Goal: Task Accomplishment & Management: Manage account settings

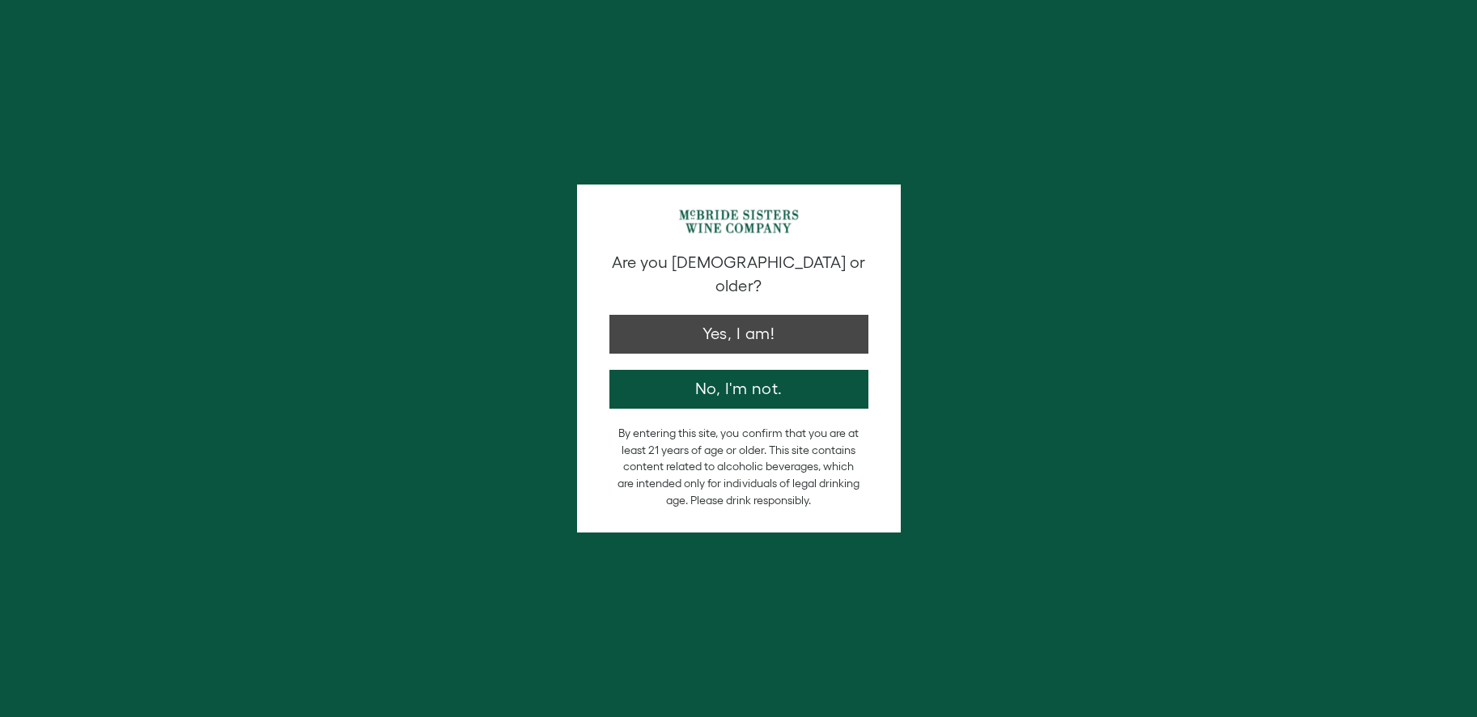
type input "**********"
click at [789, 323] on button "Yes, I am!" at bounding box center [739, 330] width 259 height 39
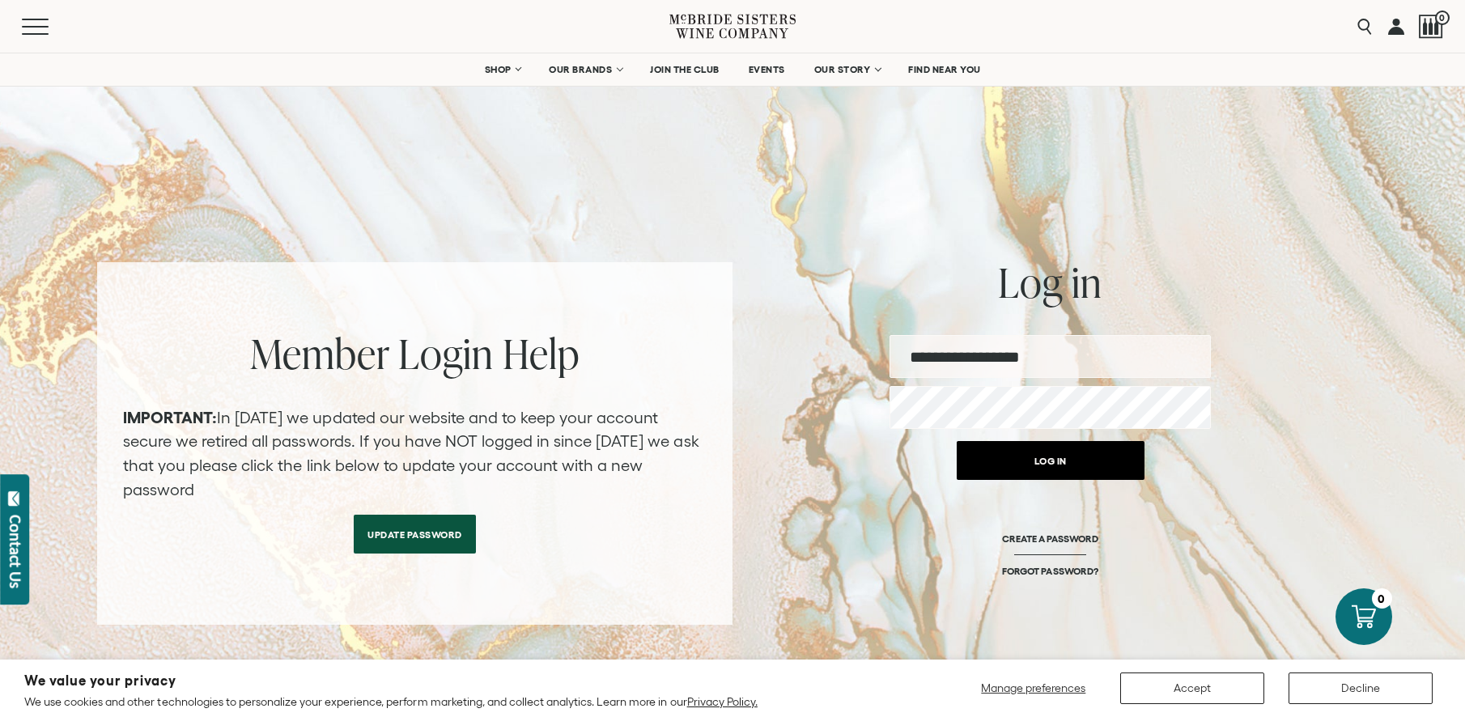
click at [1073, 469] on button "Log in" at bounding box center [1051, 460] width 188 height 39
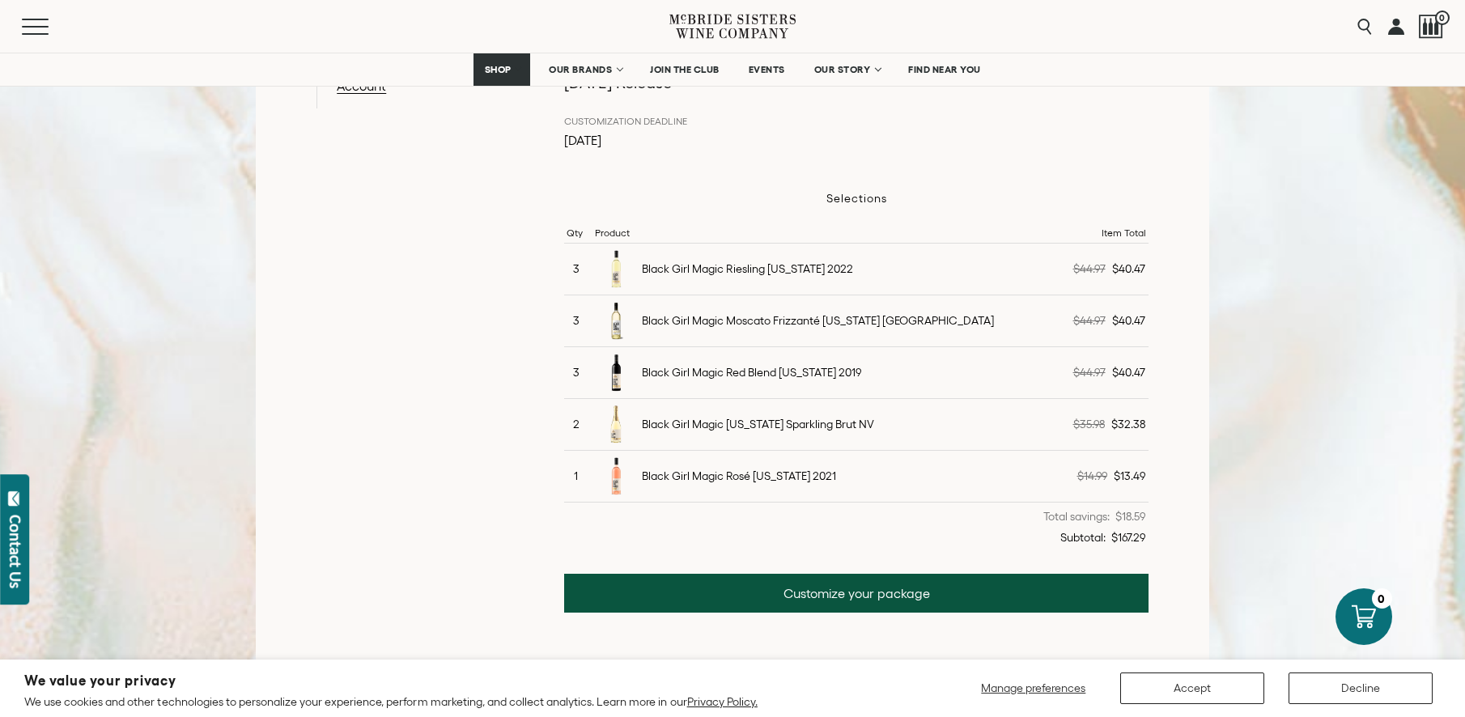
scroll to position [424, 0]
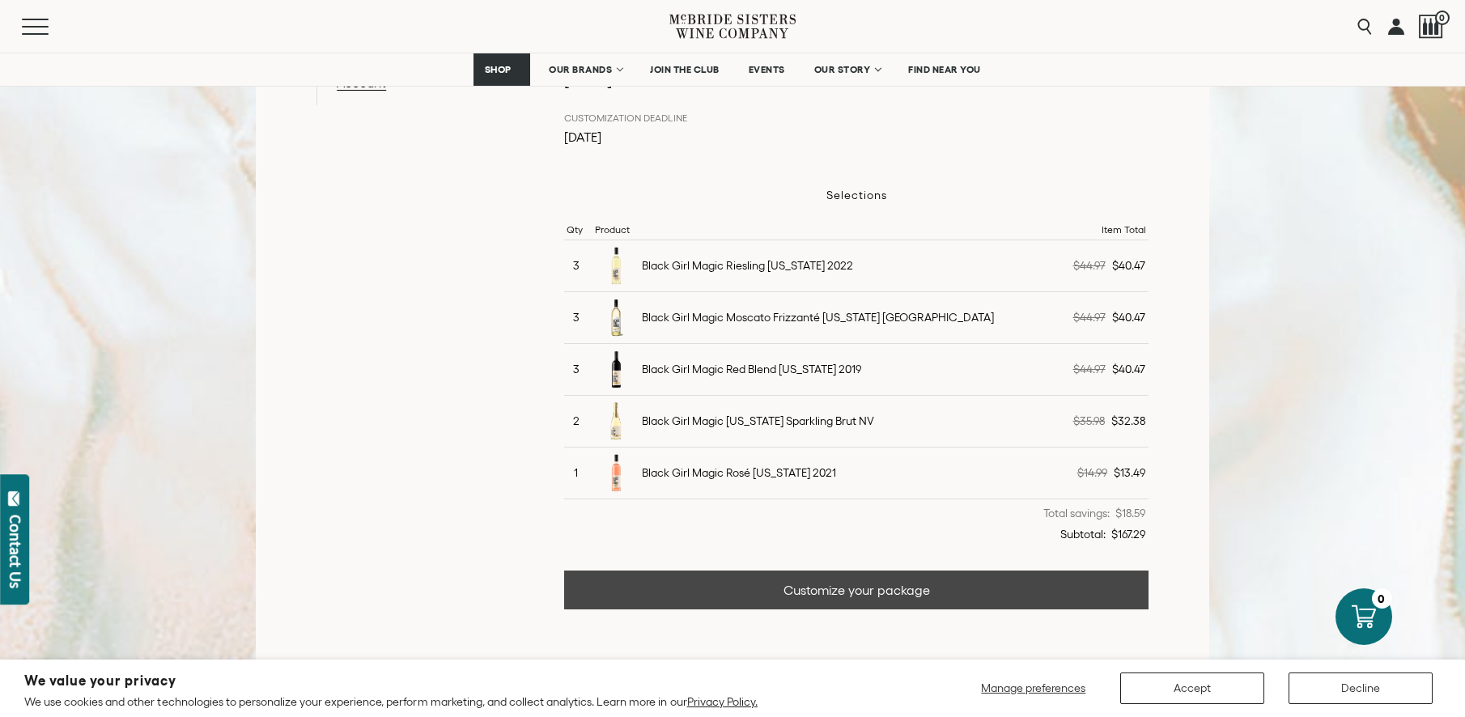
click at [913, 588] on link "Customize your package" at bounding box center [856, 590] width 584 height 39
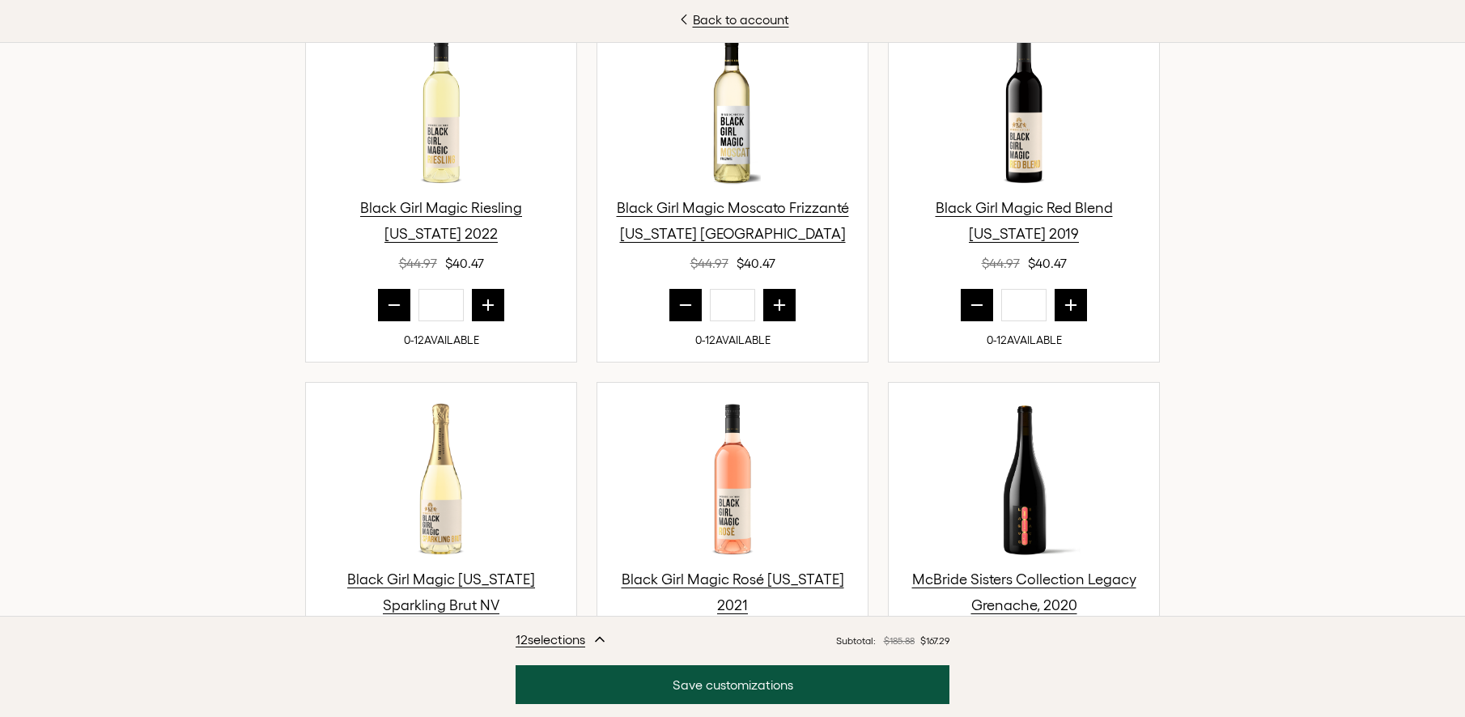
scroll to position [617, 0]
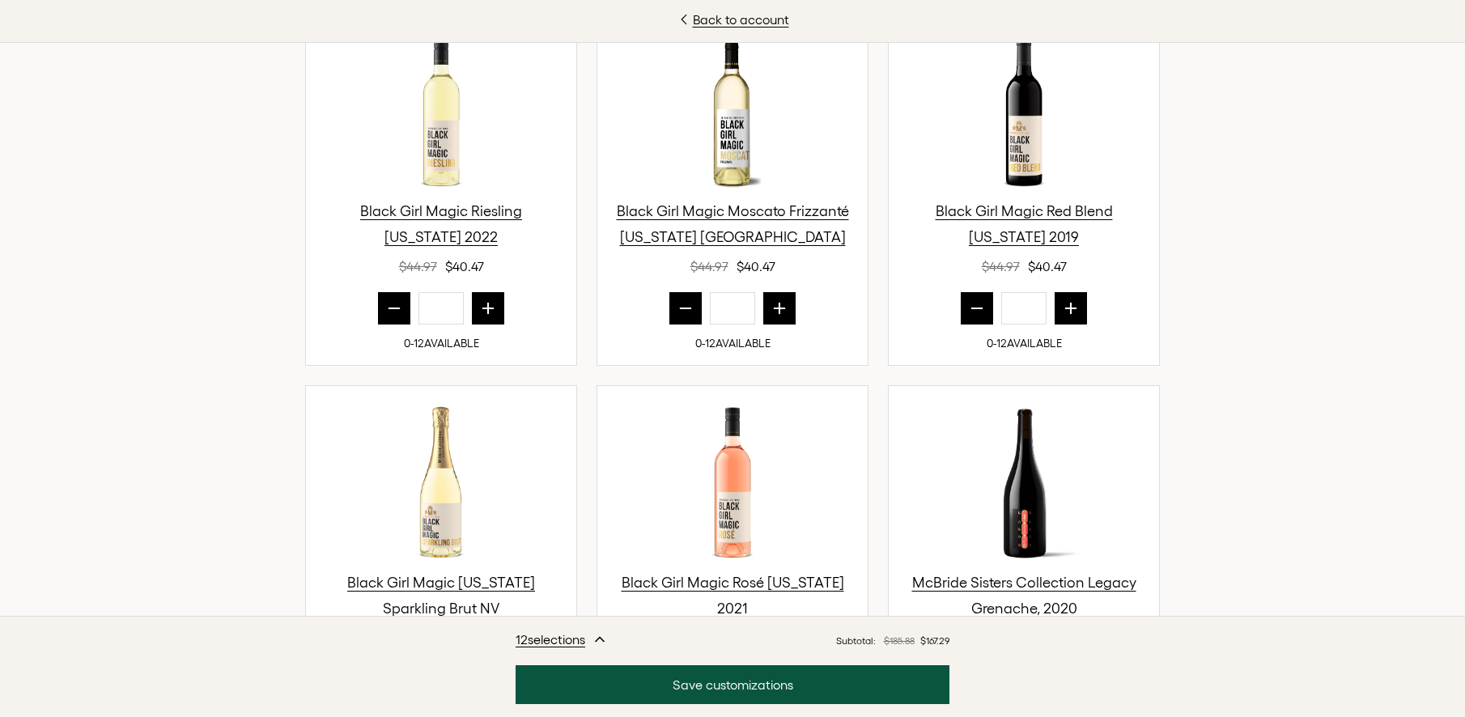
click at [686, 310] on icon "prior quantity" at bounding box center [686, 308] width 16 height 16
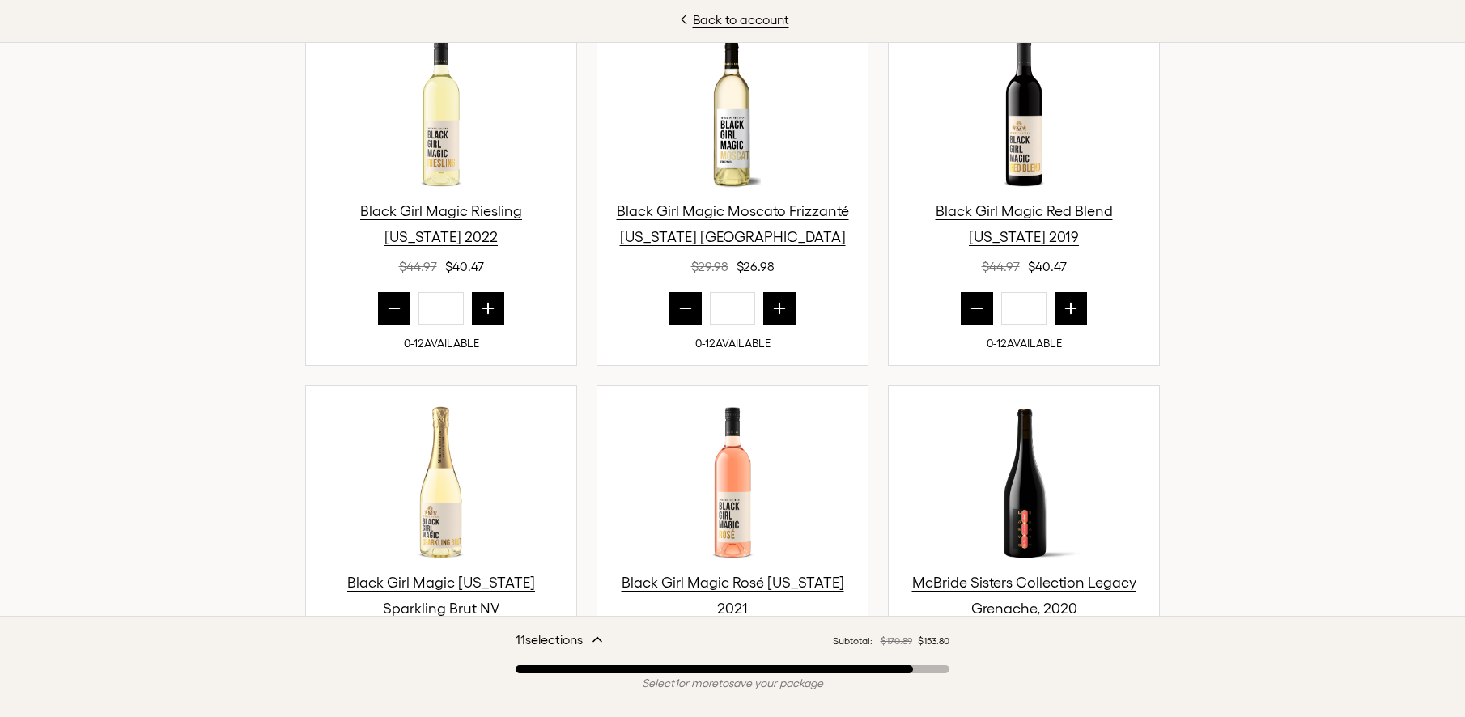
click at [686, 310] on icon "prior quantity" at bounding box center [686, 308] width 16 height 16
click at [682, 310] on icon "prior quantity" at bounding box center [686, 308] width 16 height 16
type input "*"
click at [386, 306] on icon "prior quantity" at bounding box center [394, 308] width 16 height 16
click at [387, 306] on icon "prior quantity" at bounding box center [394, 308] width 16 height 16
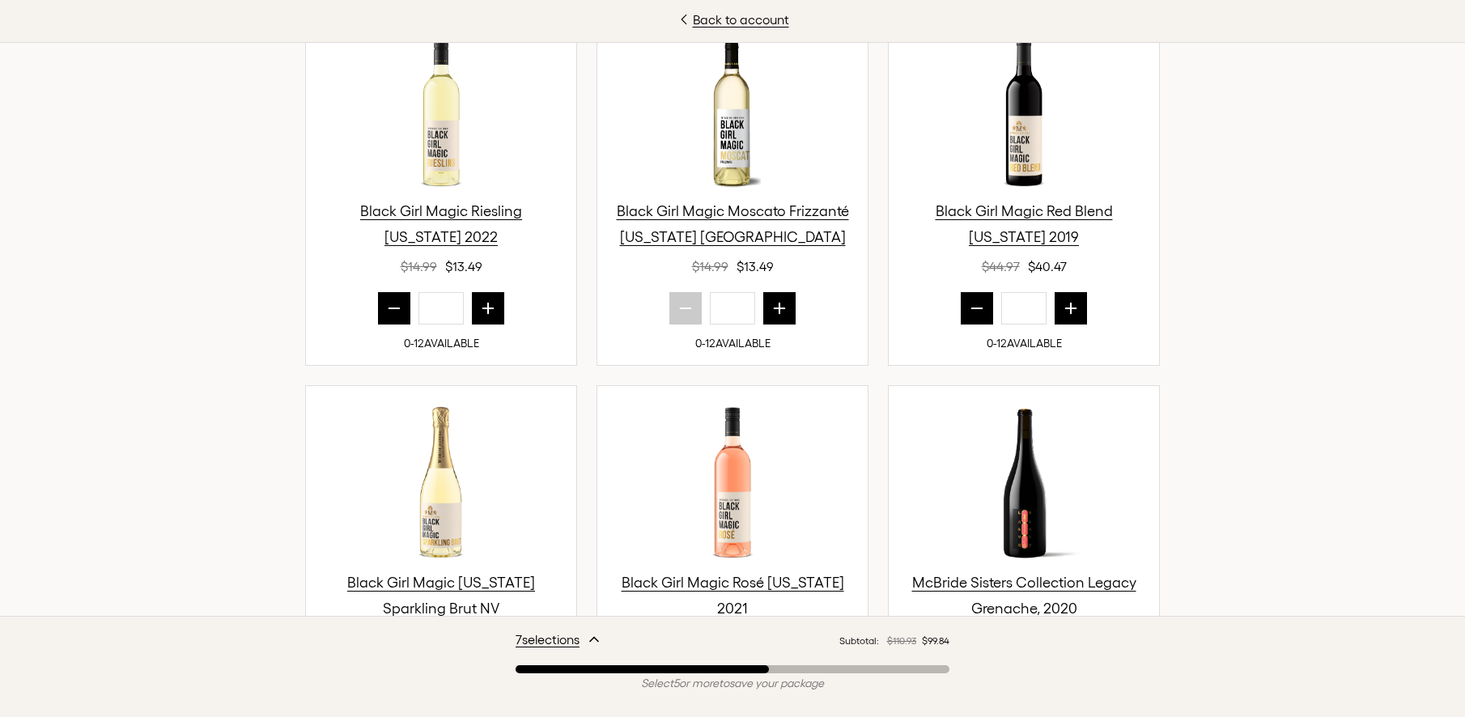
click at [389, 306] on icon "prior quantity" at bounding box center [394, 308] width 16 height 16
type input "*"
click at [1066, 309] on icon "next quantity" at bounding box center [1071, 309] width 11 height 11
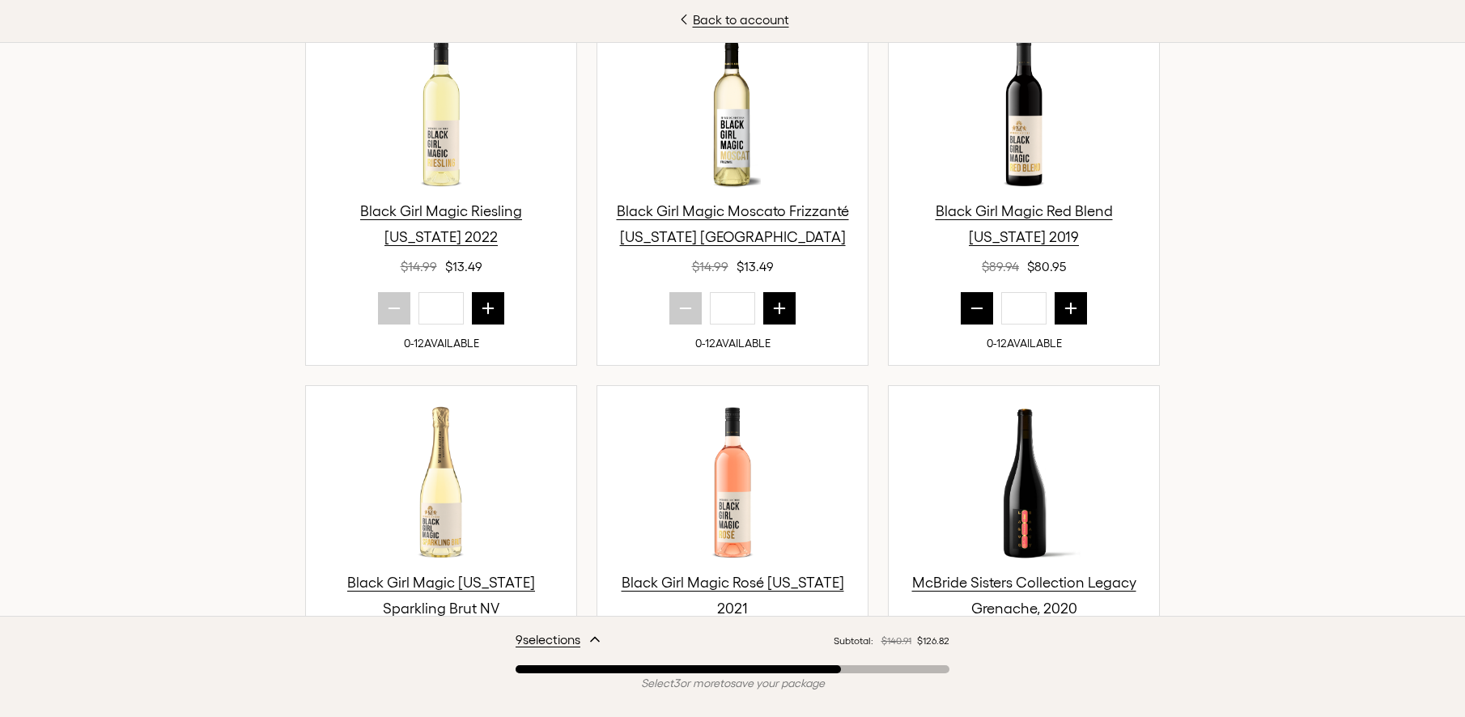
drag, startPoint x: 1451, startPoint y: 253, endPoint x: 1455, endPoint y: 292, distance: 39.1
click at [1455, 292] on div "Back to account No Tricks. All Treats! For this release, we’ve put together a l…" at bounding box center [732, 358] width 1465 height 717
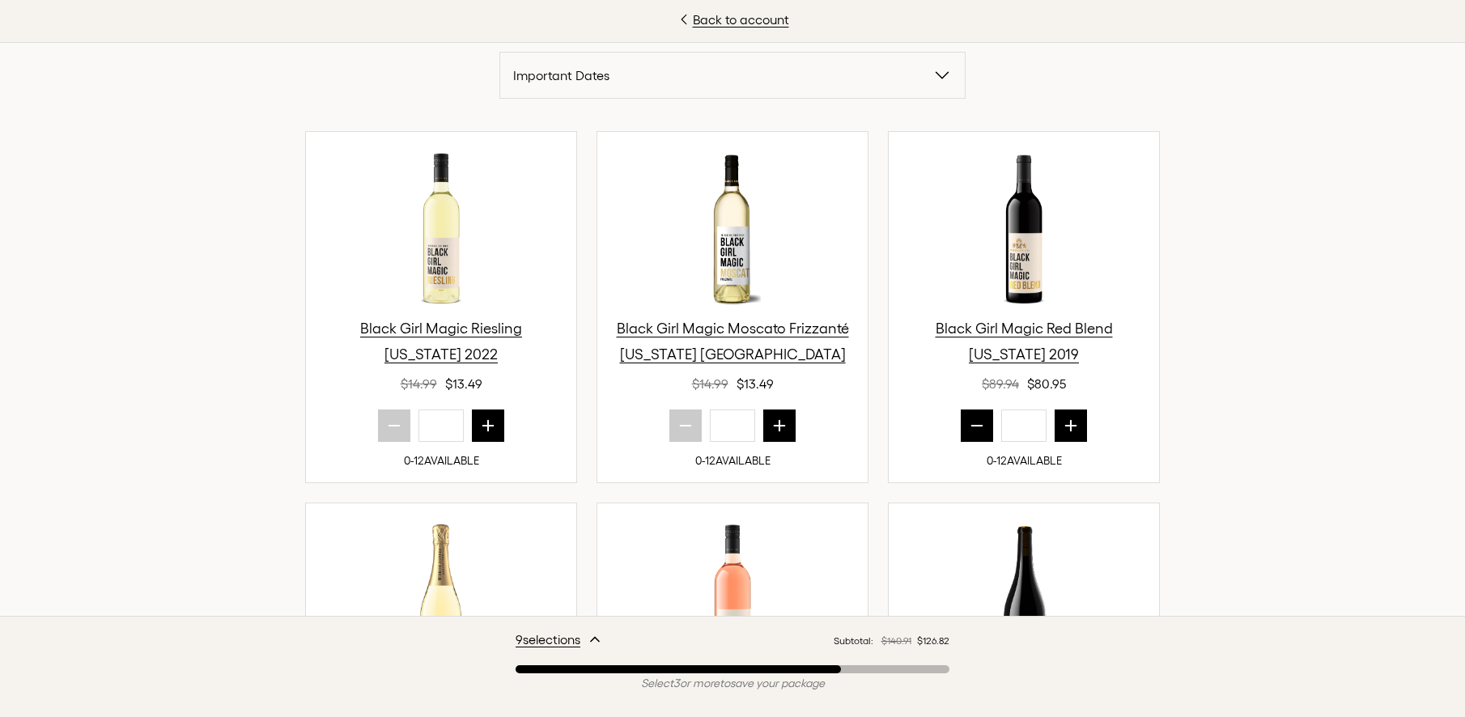
scroll to position [496, 0]
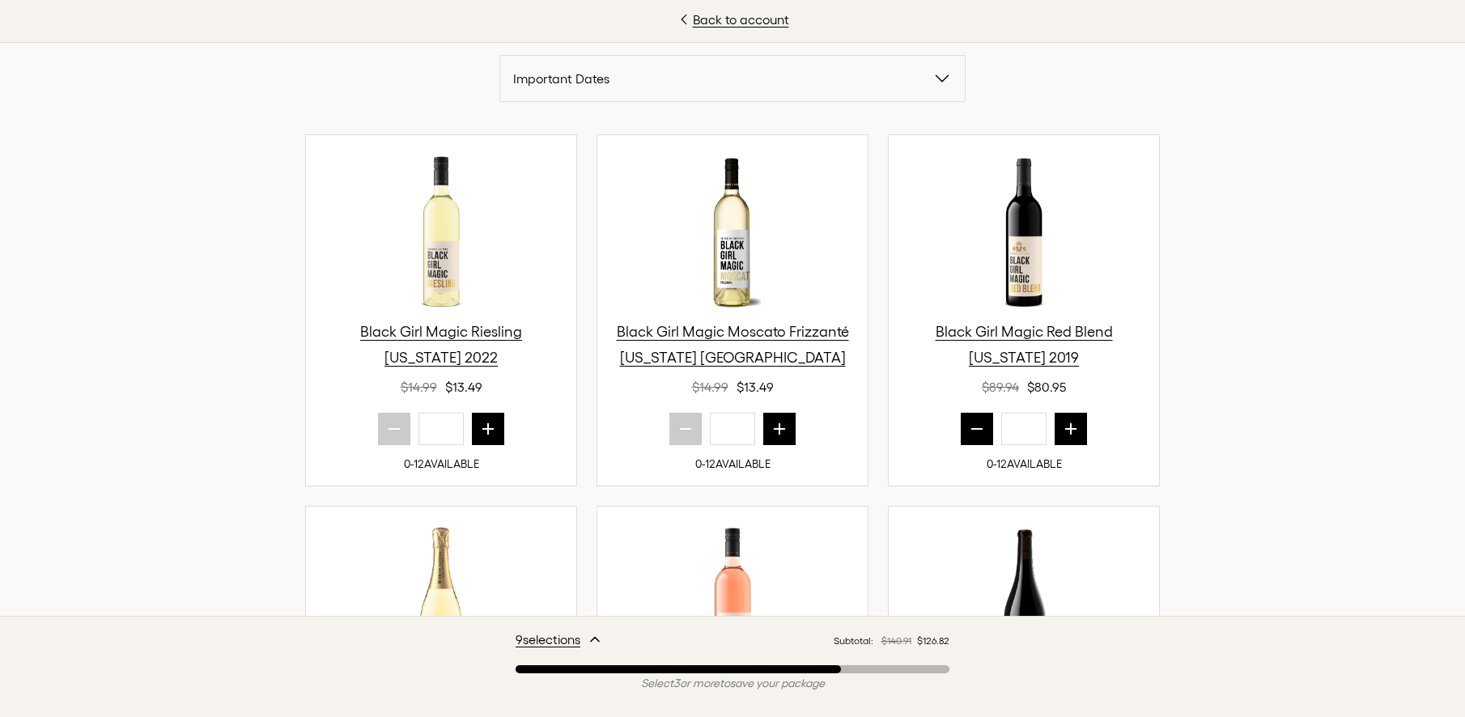
drag, startPoint x: 452, startPoint y: 433, endPoint x: 422, endPoint y: 437, distance: 30.2
click at [422, 437] on input "*" at bounding box center [440, 429] width 45 height 32
click at [1066, 430] on icon "next quantity" at bounding box center [1071, 429] width 11 height 11
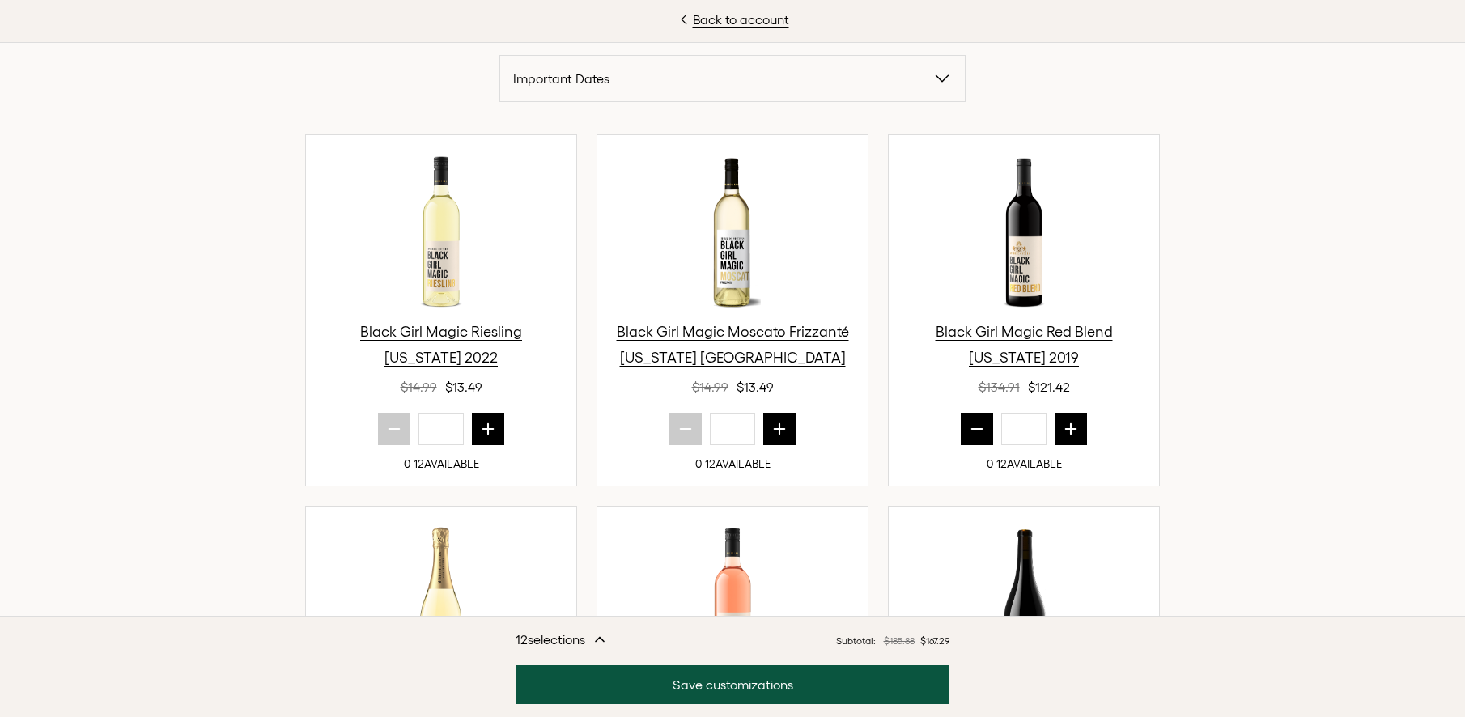
click at [1066, 430] on icon "next quantity" at bounding box center [1071, 429] width 11 height 11
click at [961, 436] on button "prior quantity" at bounding box center [977, 429] width 32 height 32
click at [1066, 431] on icon "next quantity" at bounding box center [1071, 429] width 16 height 16
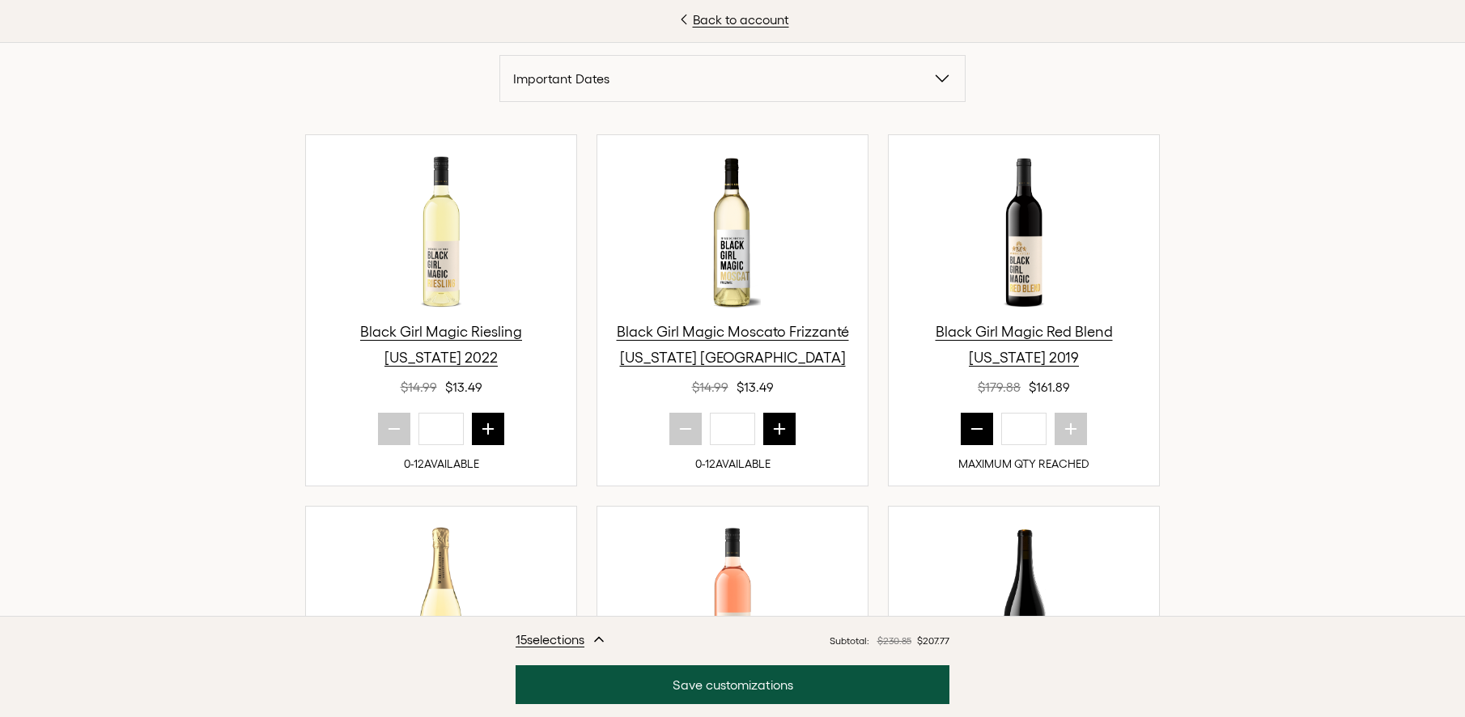
click at [980, 432] on button "prior quantity" at bounding box center [977, 429] width 32 height 32
click at [979, 432] on button "prior quantity" at bounding box center [977, 429] width 32 height 32
type input "**"
click at [490, 429] on icon "next quantity" at bounding box center [488, 429] width 16 height 16
click at [483, 429] on icon "next quantity" at bounding box center [488, 429] width 11 height 11
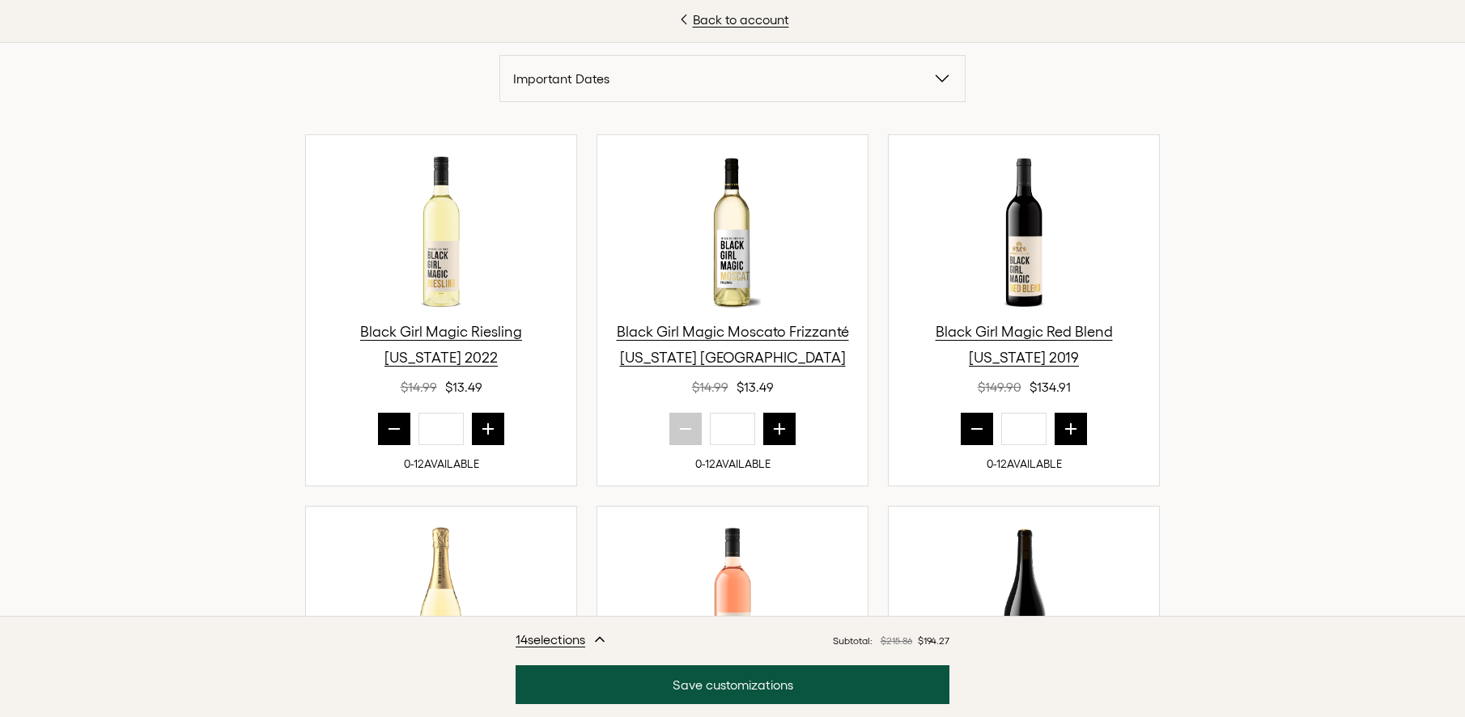
type input "*"
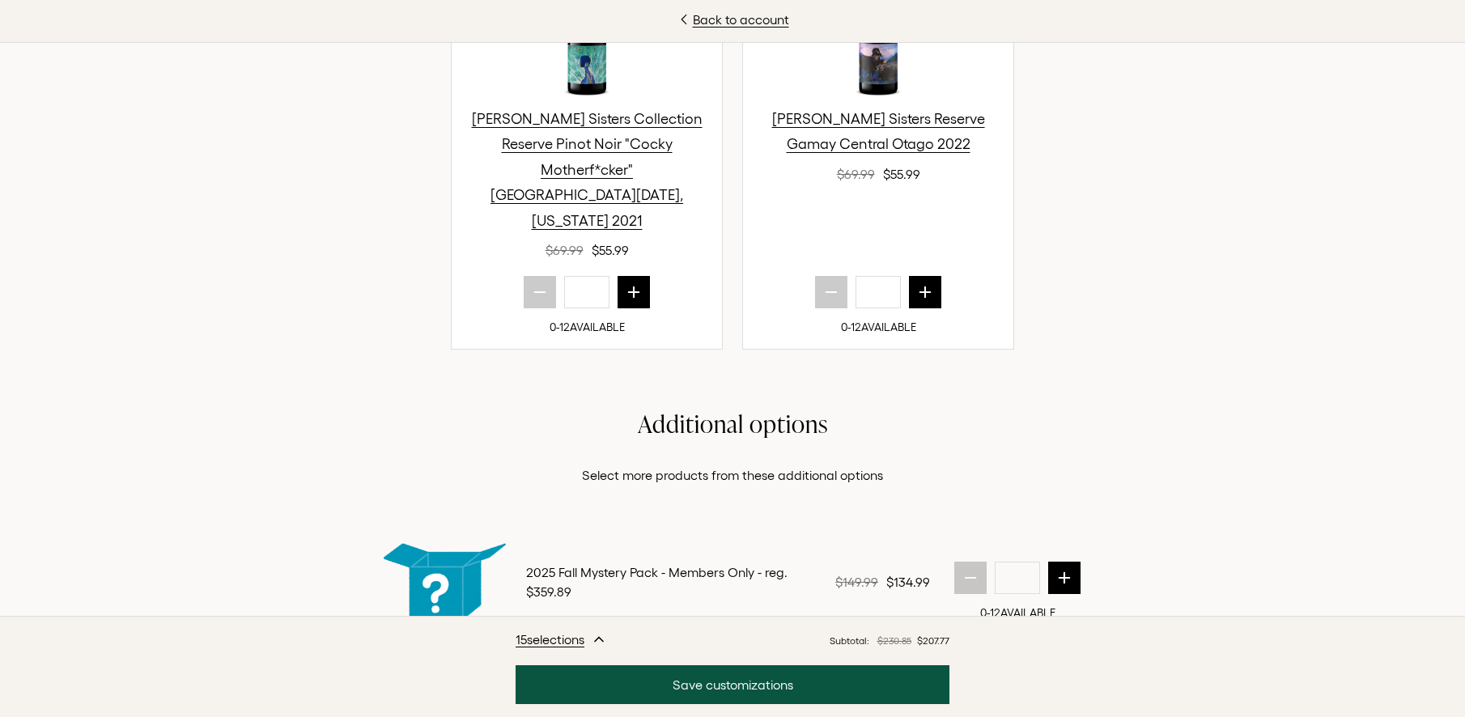
scroll to position [1970, 0]
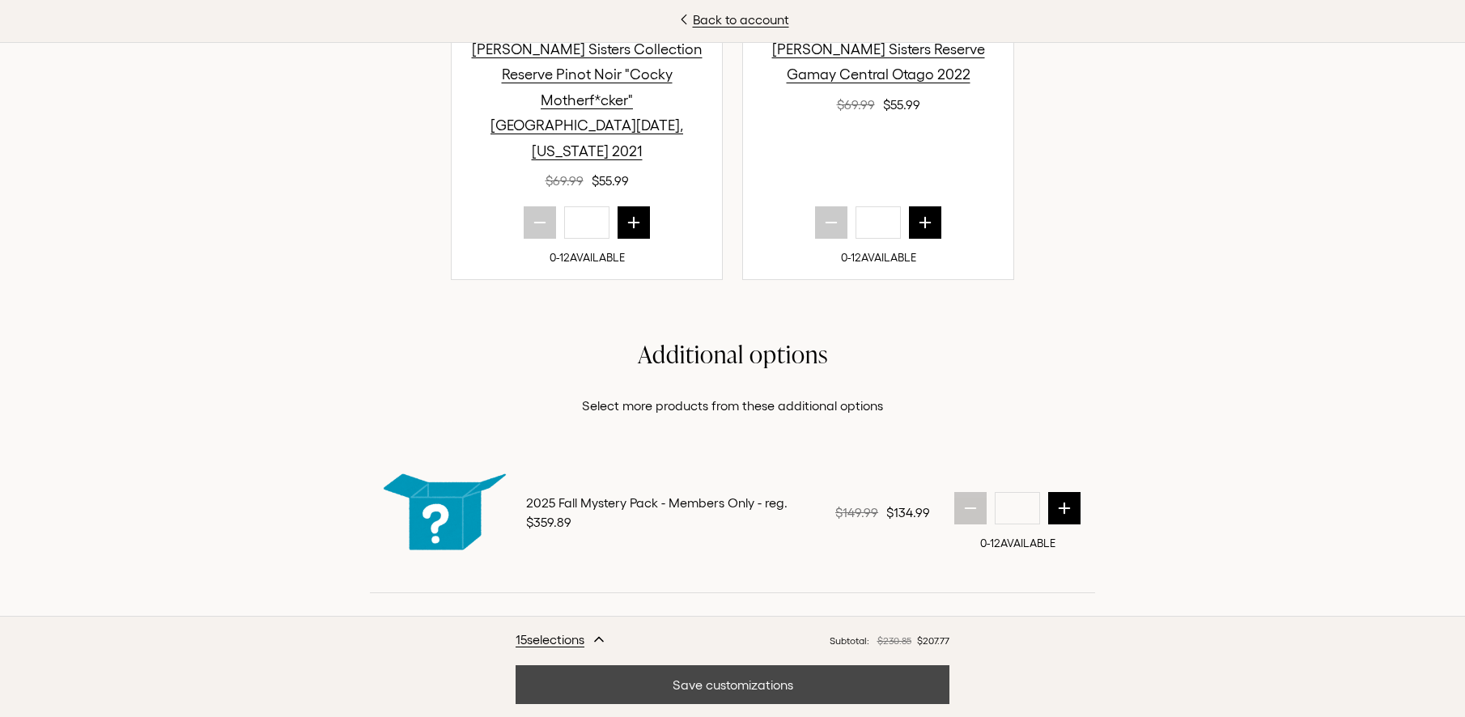
click at [818, 686] on button "Save customizations" at bounding box center [733, 684] width 434 height 39
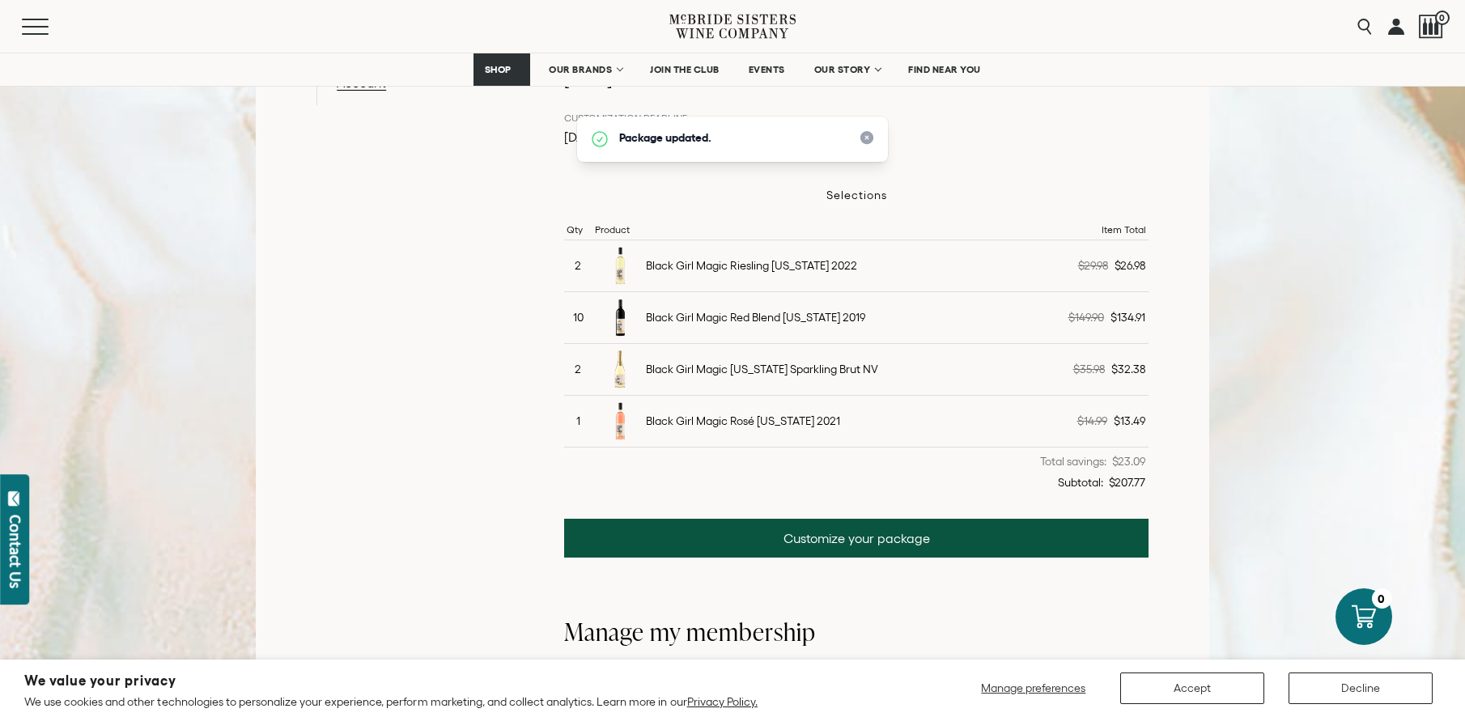
scroll to position [424, 0]
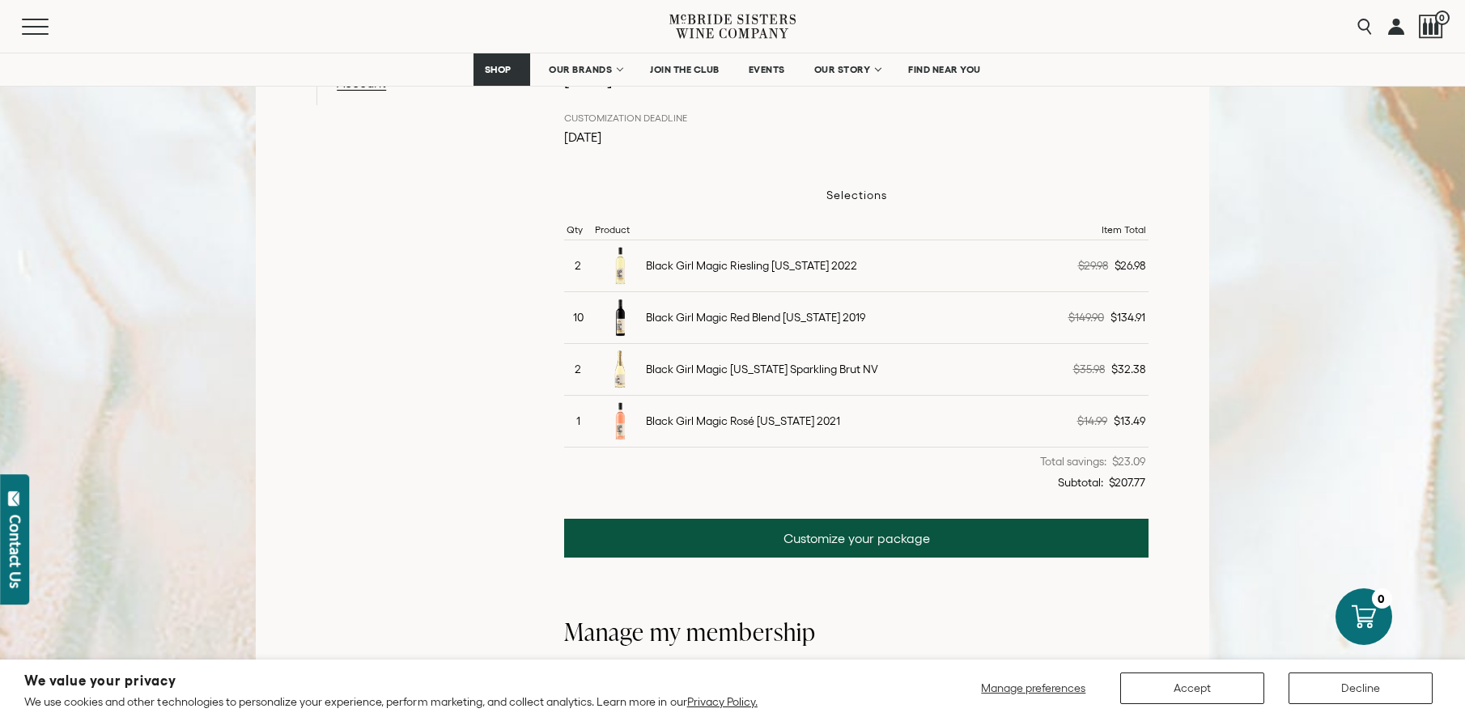
click at [751, 371] on div "Black Girl Magic [US_STATE] Sparkling Brut NV" at bounding box center [762, 370] width 232 height 15
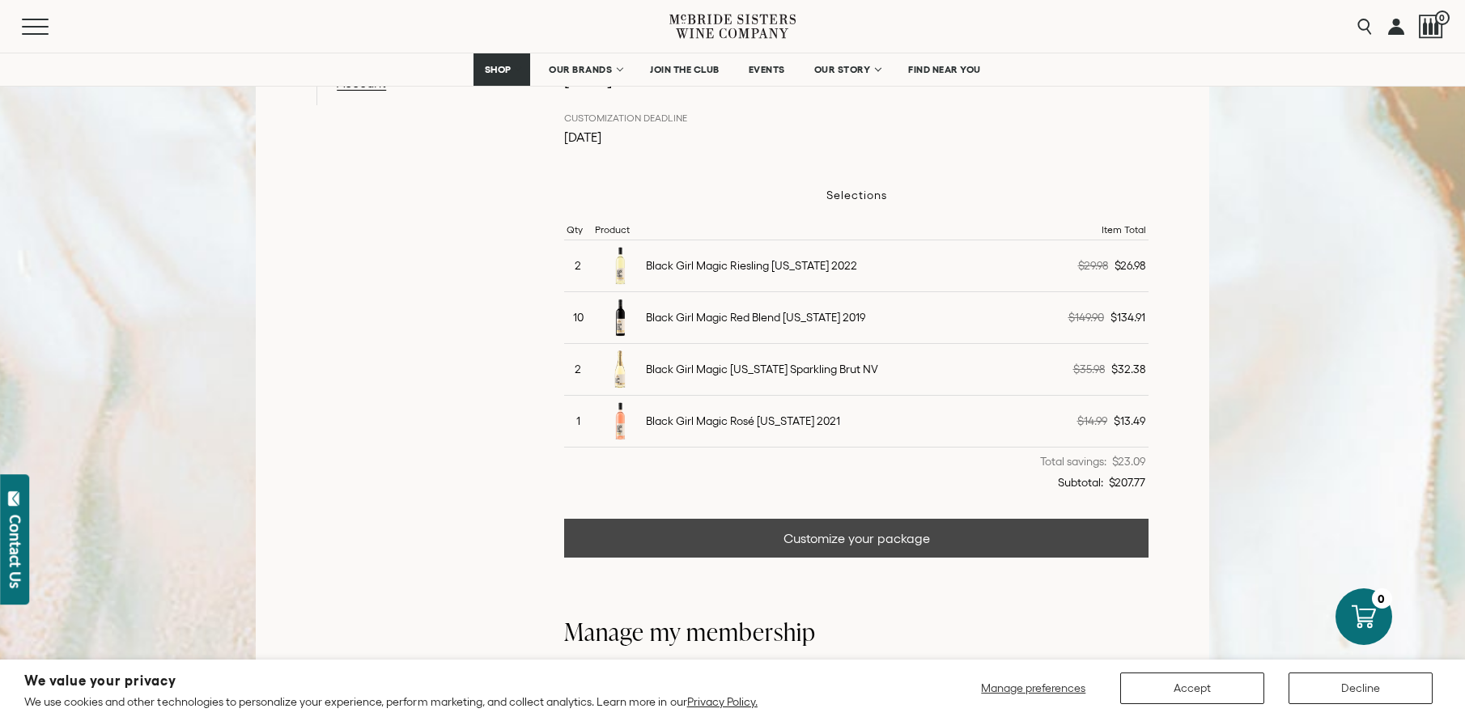
click at [840, 539] on link "Customize your package" at bounding box center [856, 538] width 584 height 39
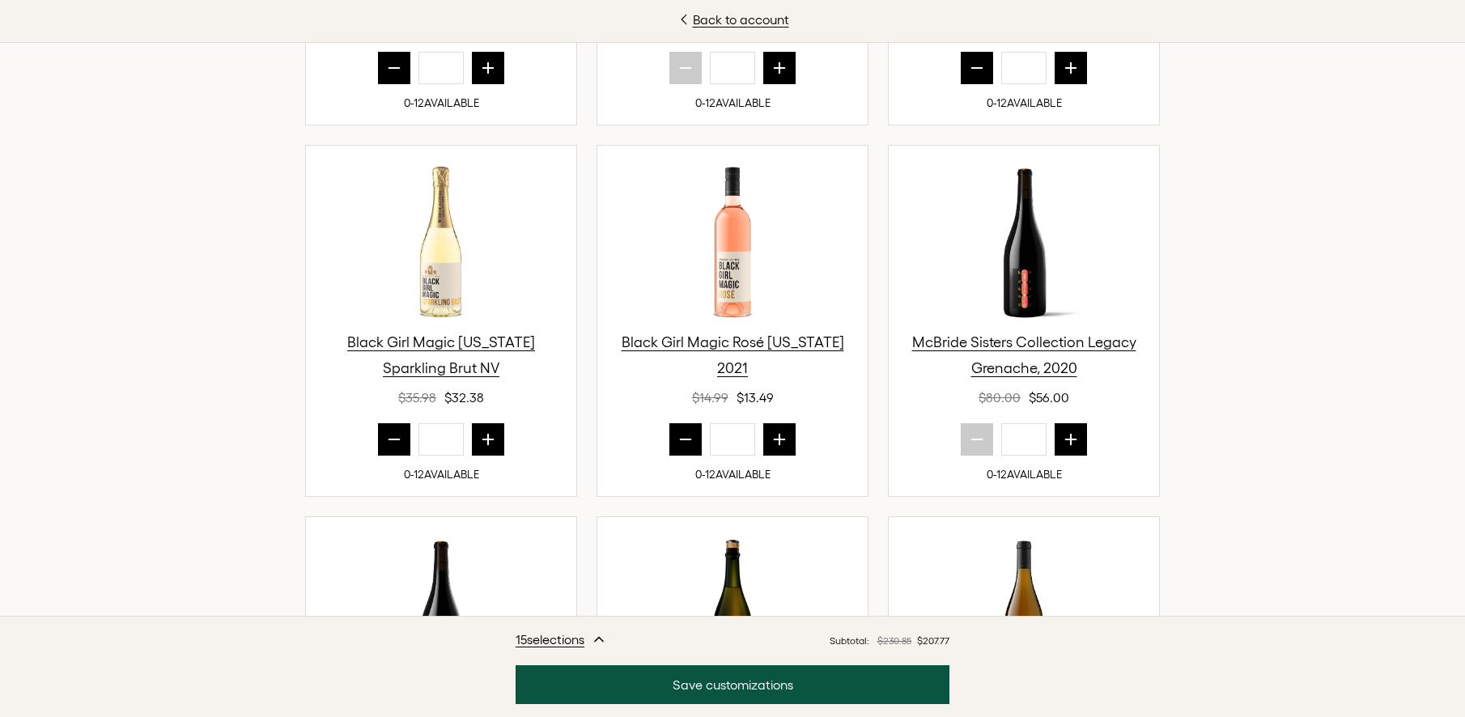
scroll to position [860, 0]
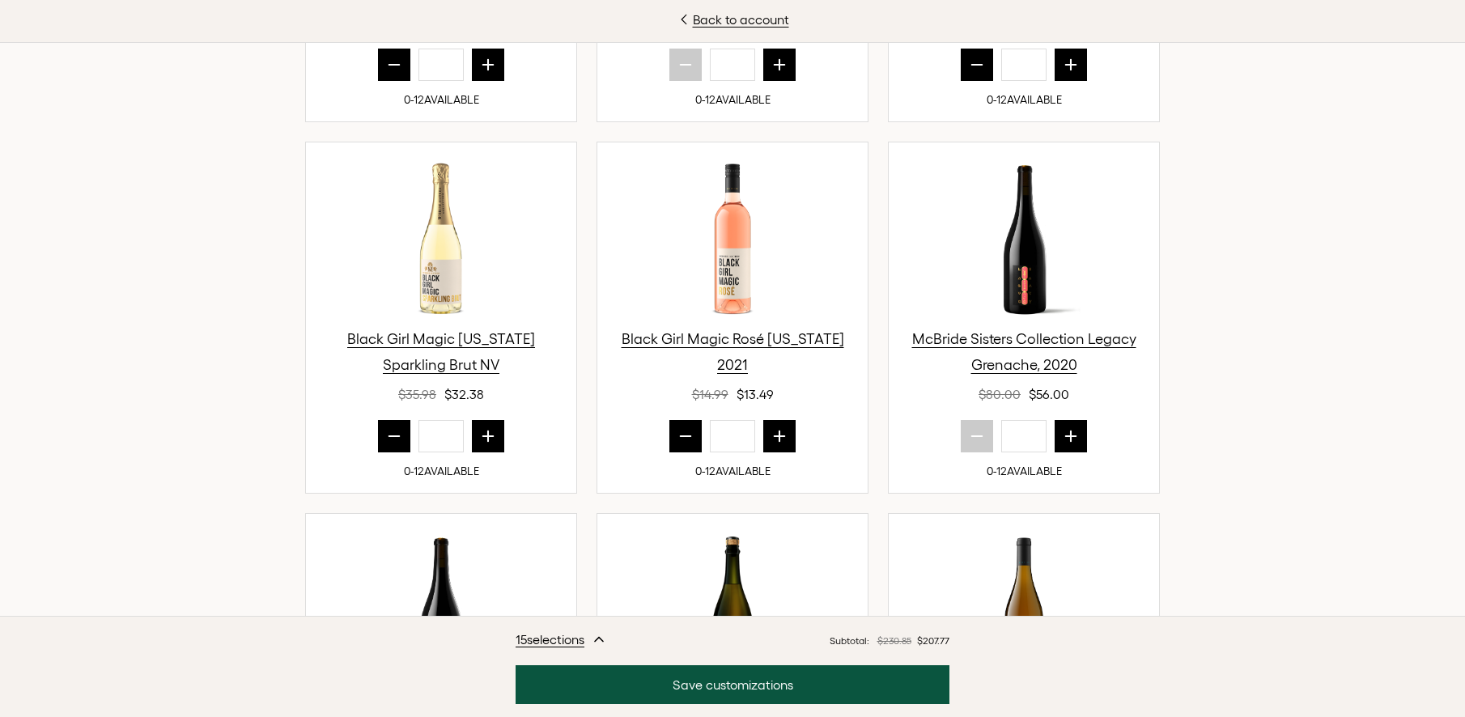
click at [401, 430] on button "prior quantity" at bounding box center [394, 436] width 32 height 32
click at [406, 433] on div "*" at bounding box center [441, 436] width 270 height 32
click at [393, 438] on icon "prior quantity" at bounding box center [394, 436] width 16 height 16
type input "*"
click at [682, 438] on icon "prior quantity" at bounding box center [686, 436] width 16 height 16
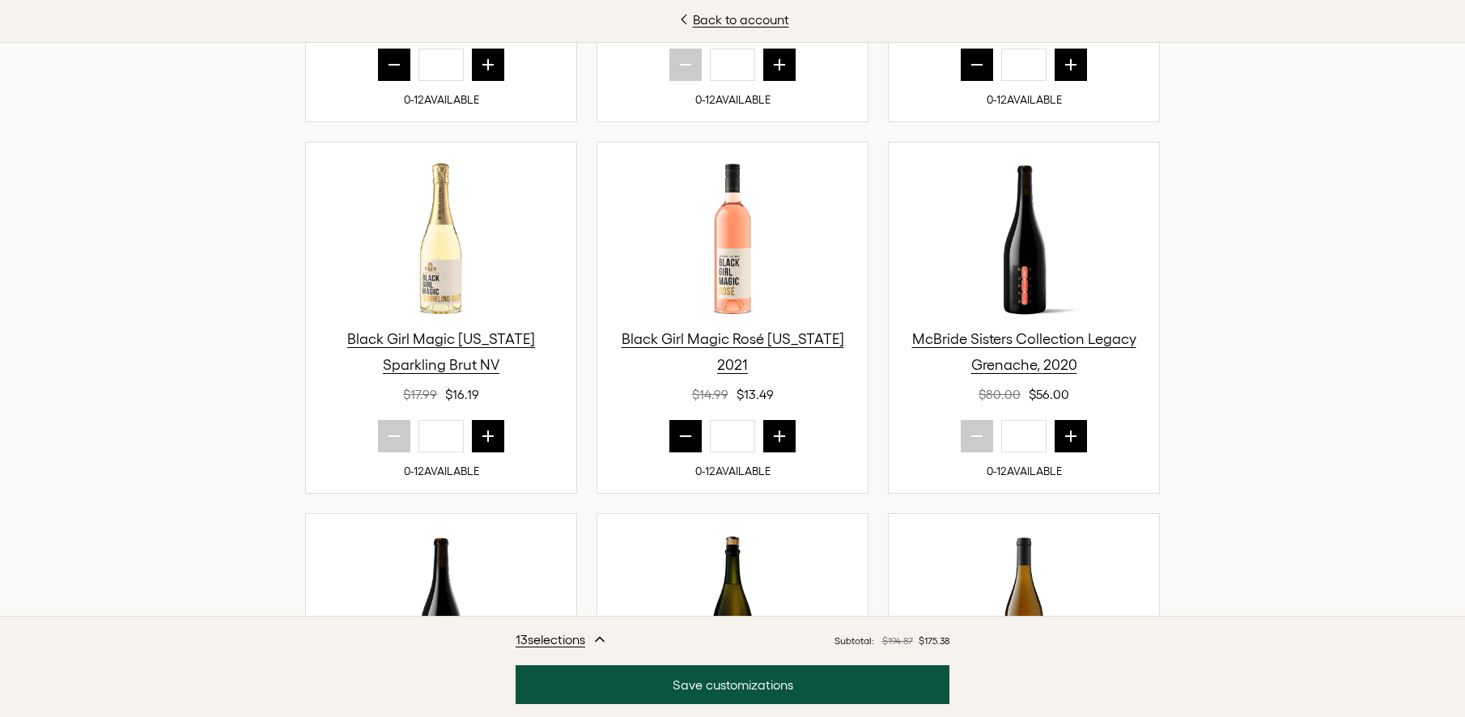
type input "*"
drag, startPoint x: 1451, startPoint y: 252, endPoint x: 1454, endPoint y: 372, distance: 119.8
click at [1454, 372] on div "Back to account No Tricks. All Treats! For this release, we’ve put together a l…" at bounding box center [732, 358] width 1465 height 717
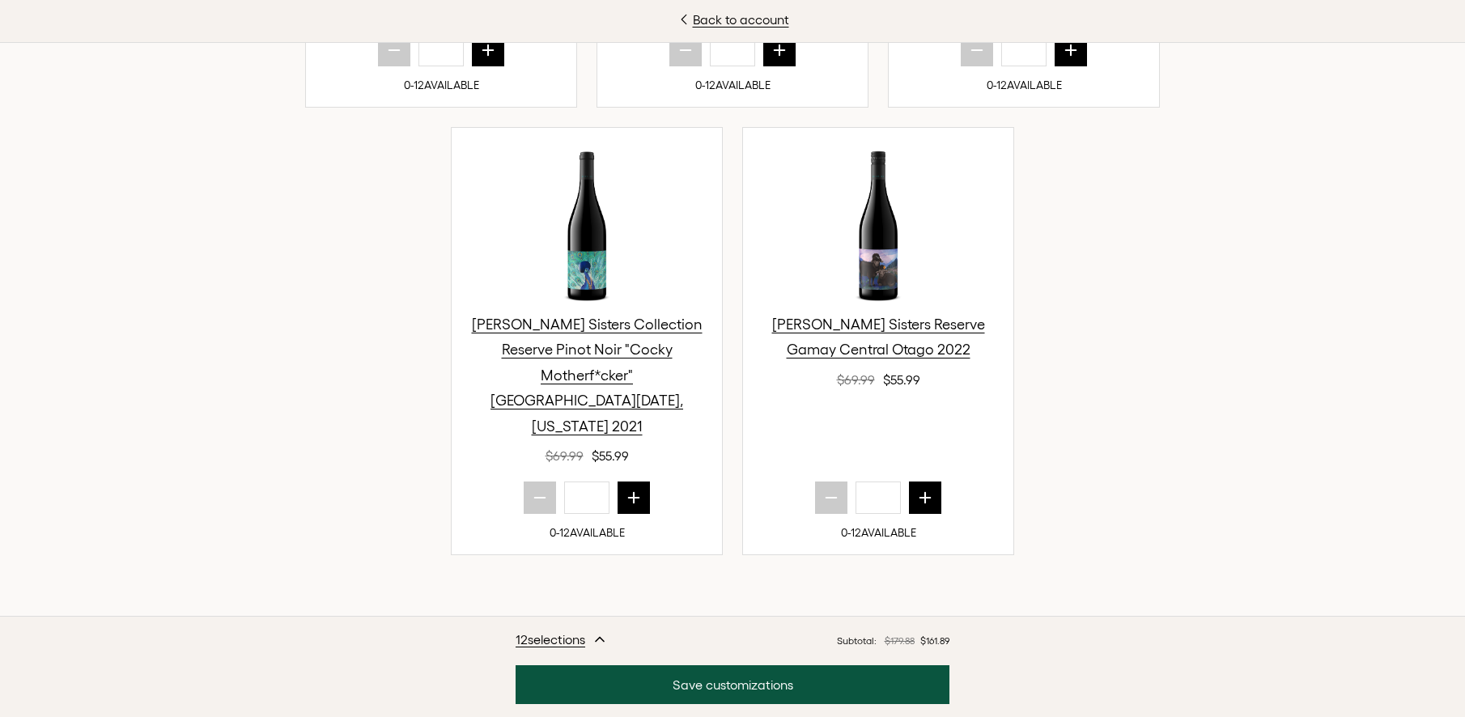
scroll to position [1711, 0]
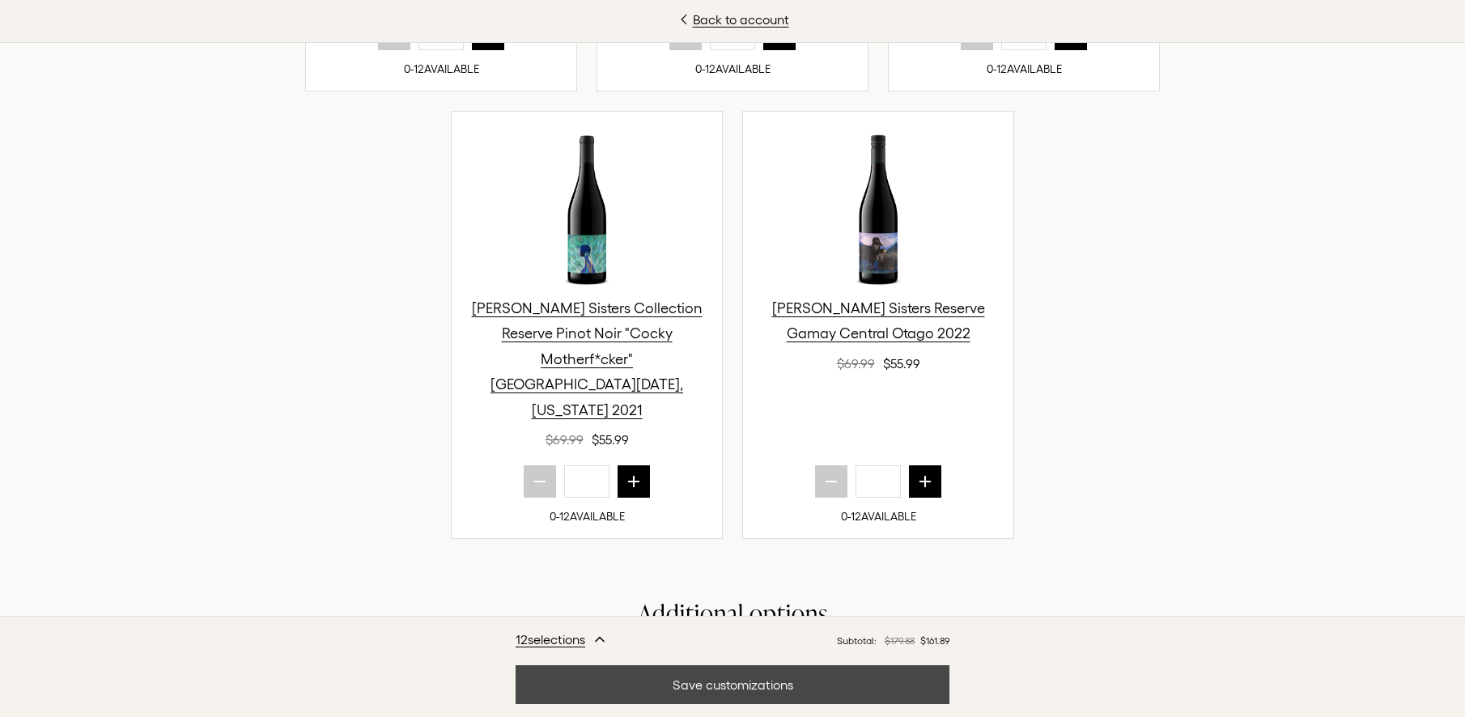
click at [717, 681] on button "Save customizations" at bounding box center [733, 684] width 434 height 39
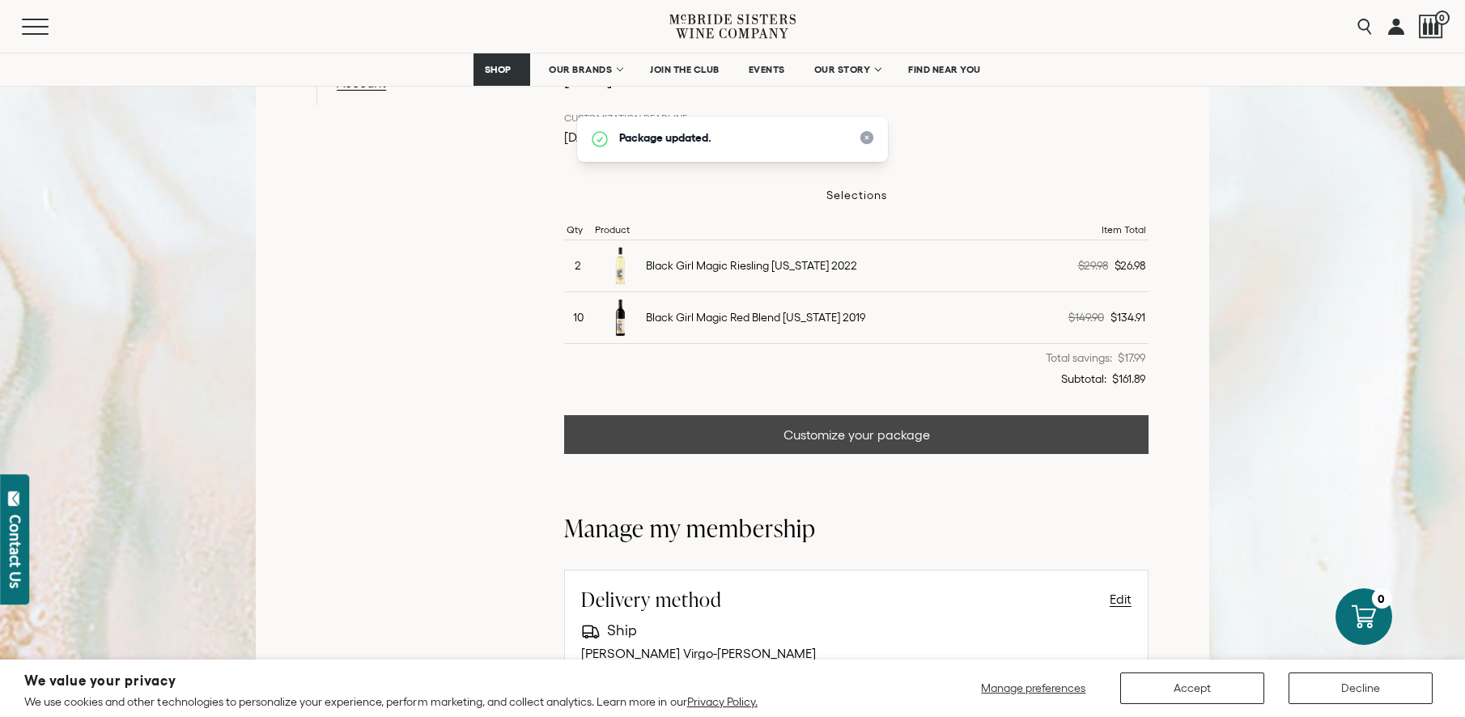
scroll to position [424, 0]
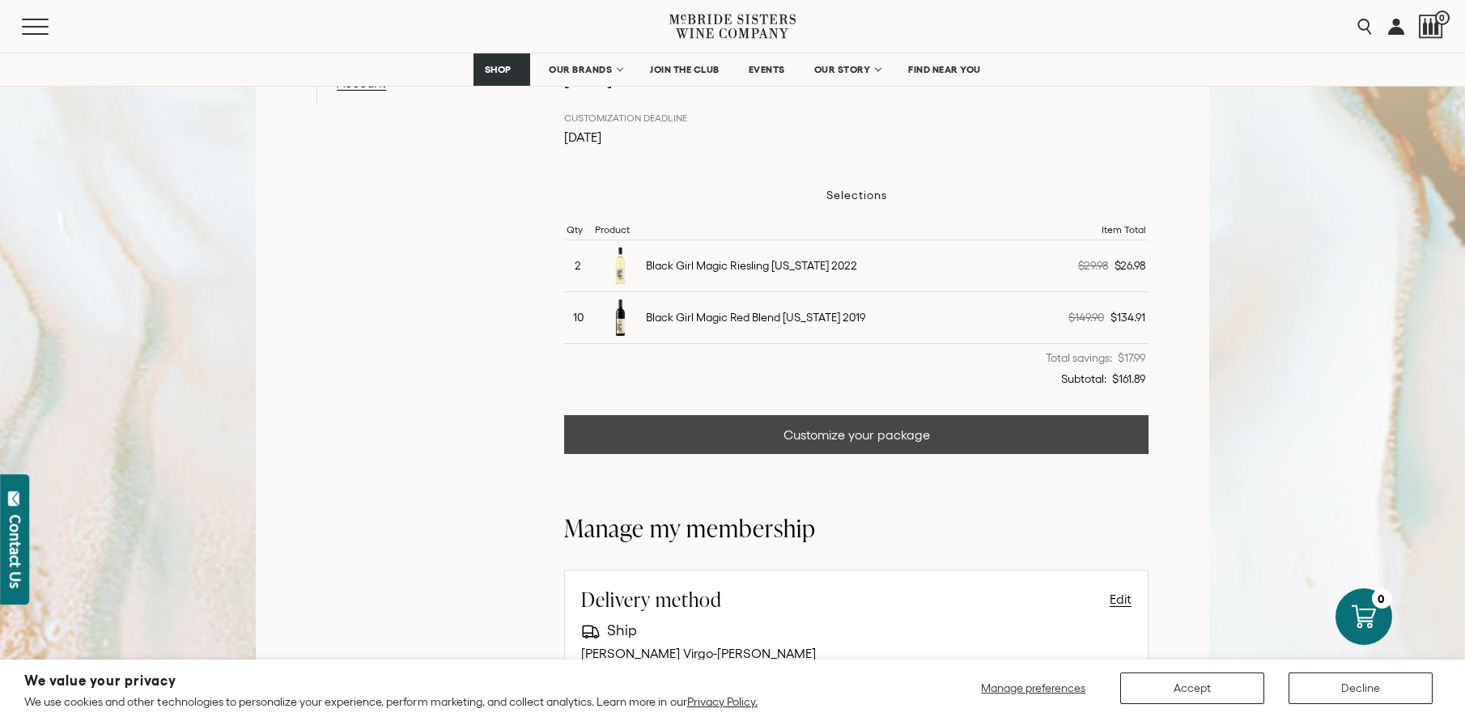
click at [962, 435] on link "Customize your package" at bounding box center [856, 434] width 584 height 39
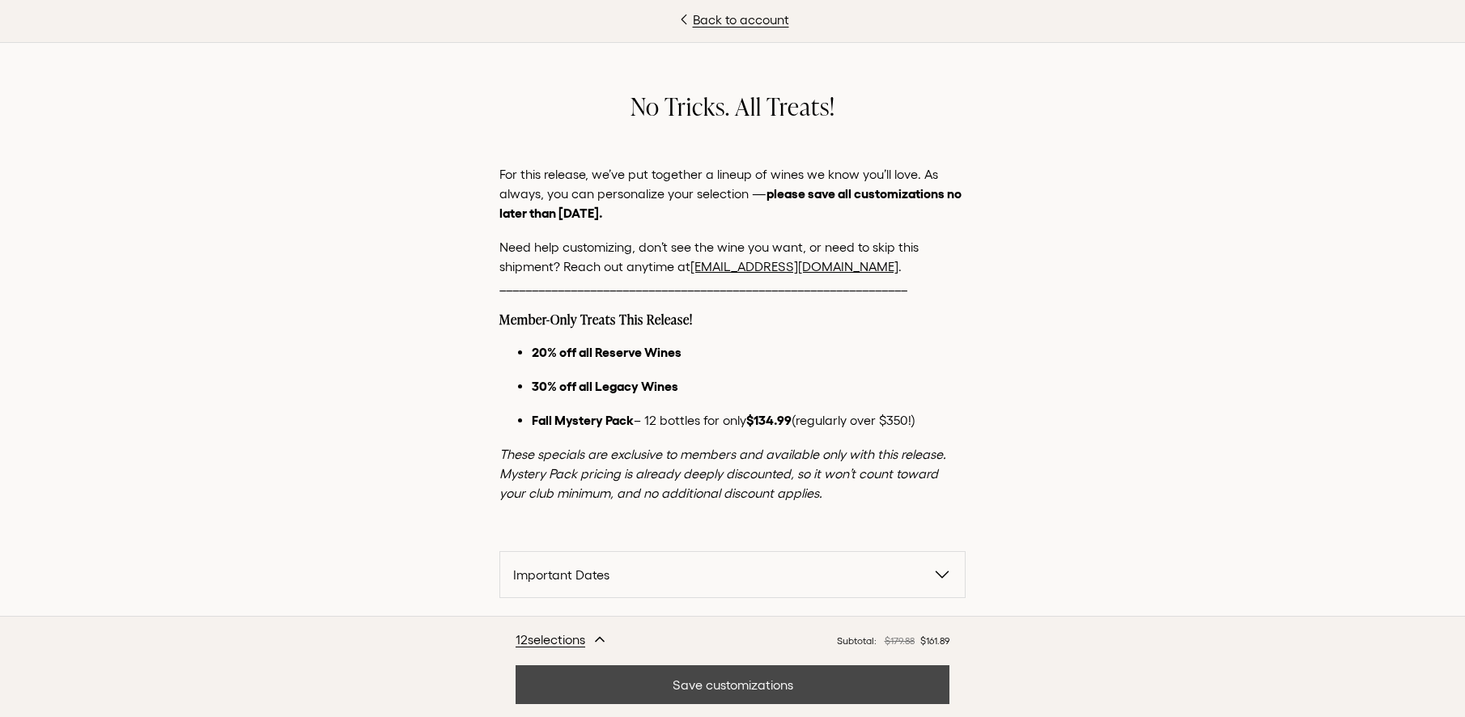
click at [741, 683] on button "Save customizations" at bounding box center [733, 684] width 434 height 39
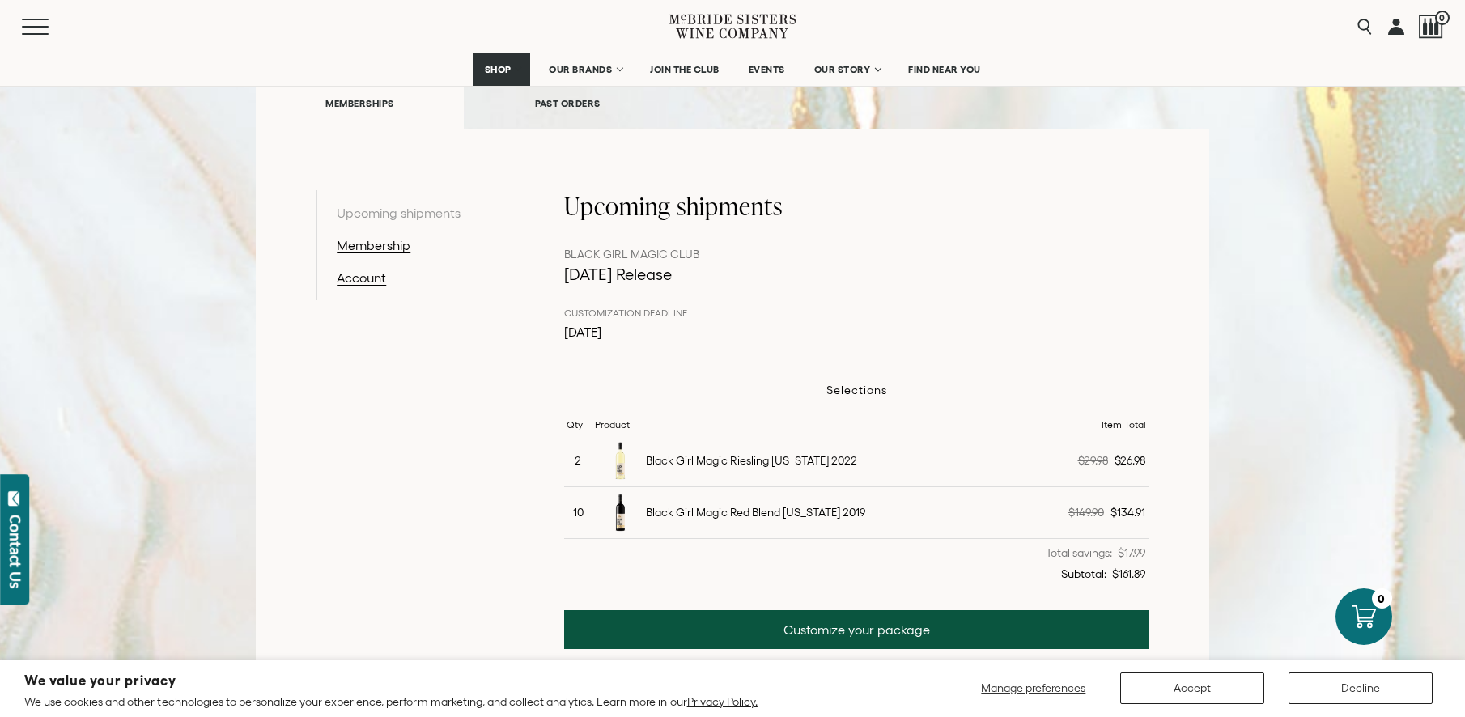
scroll to position [221, 0]
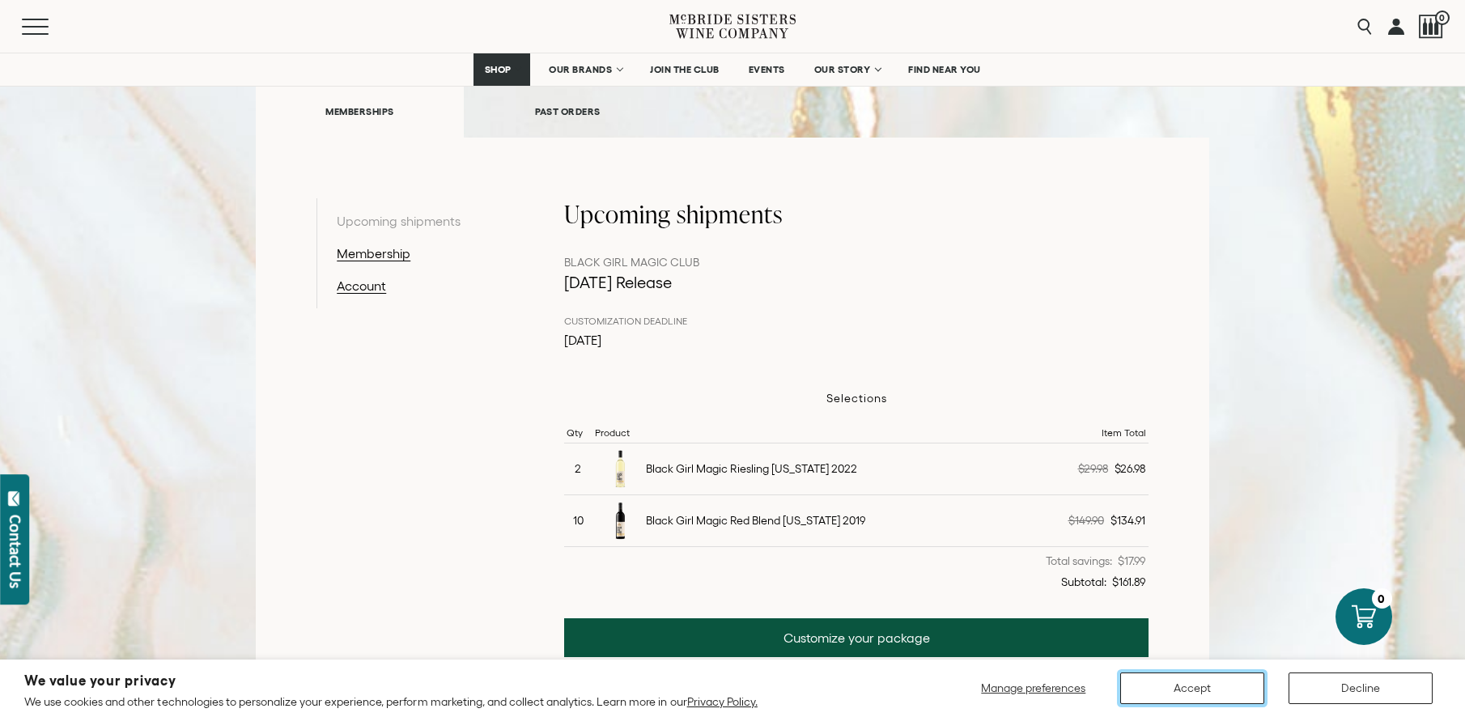
click at [1171, 691] on button "Accept" at bounding box center [1192, 689] width 144 height 32
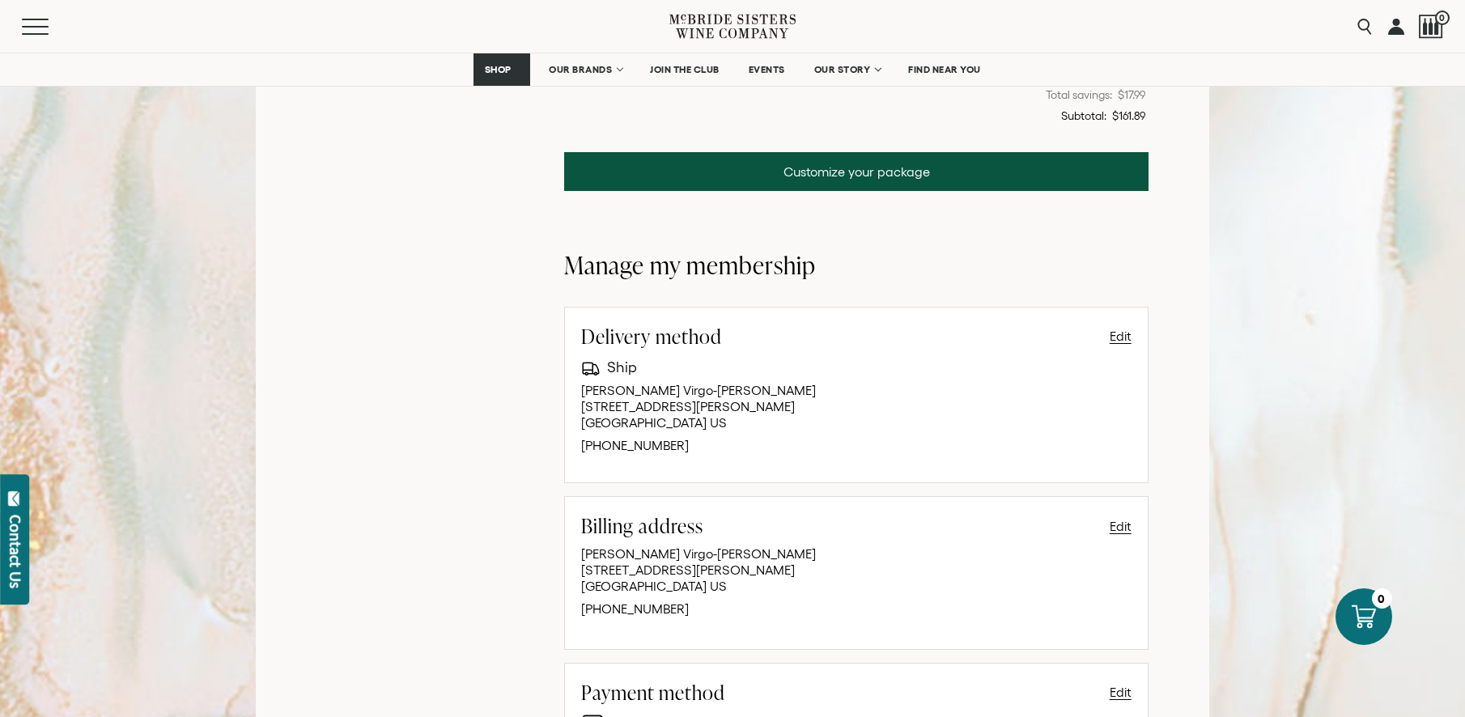
scroll to position [673, 0]
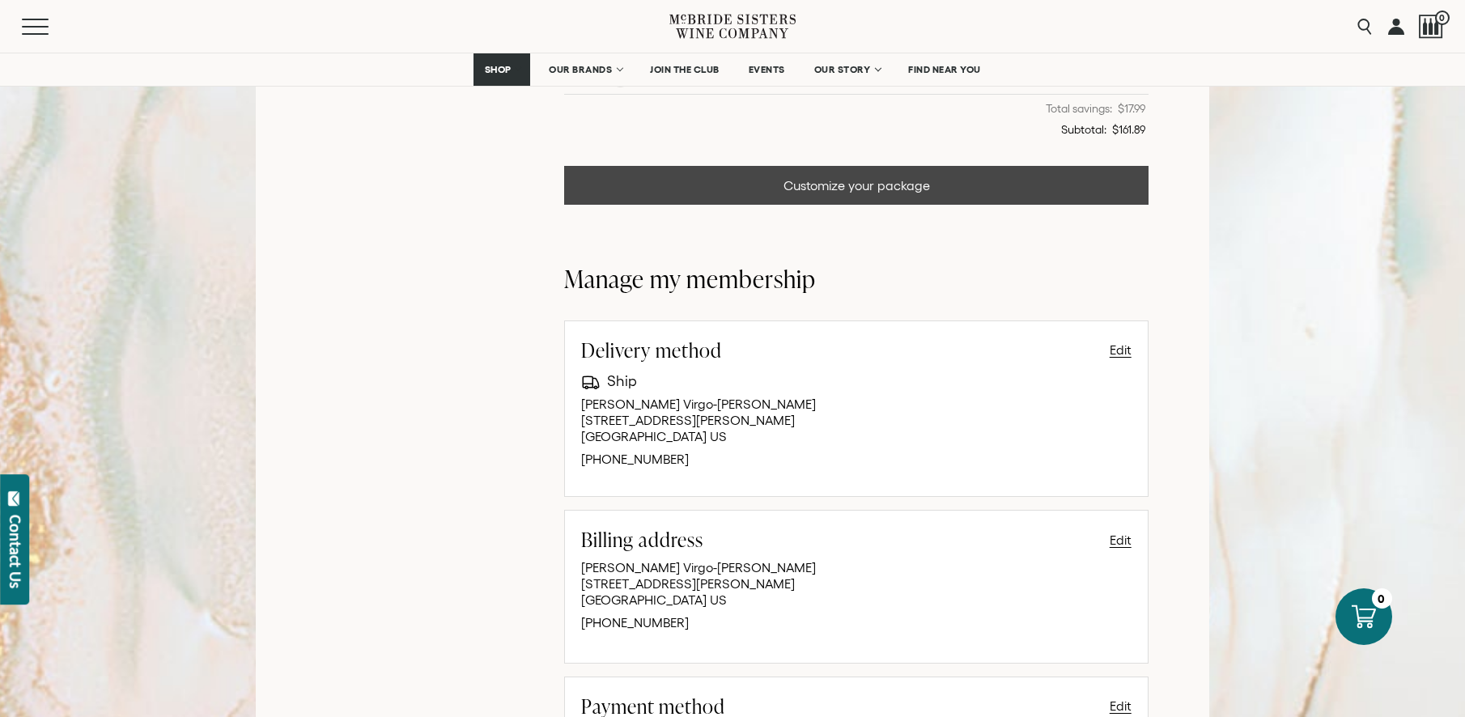
click at [878, 193] on link "Customize your package" at bounding box center [856, 185] width 584 height 39
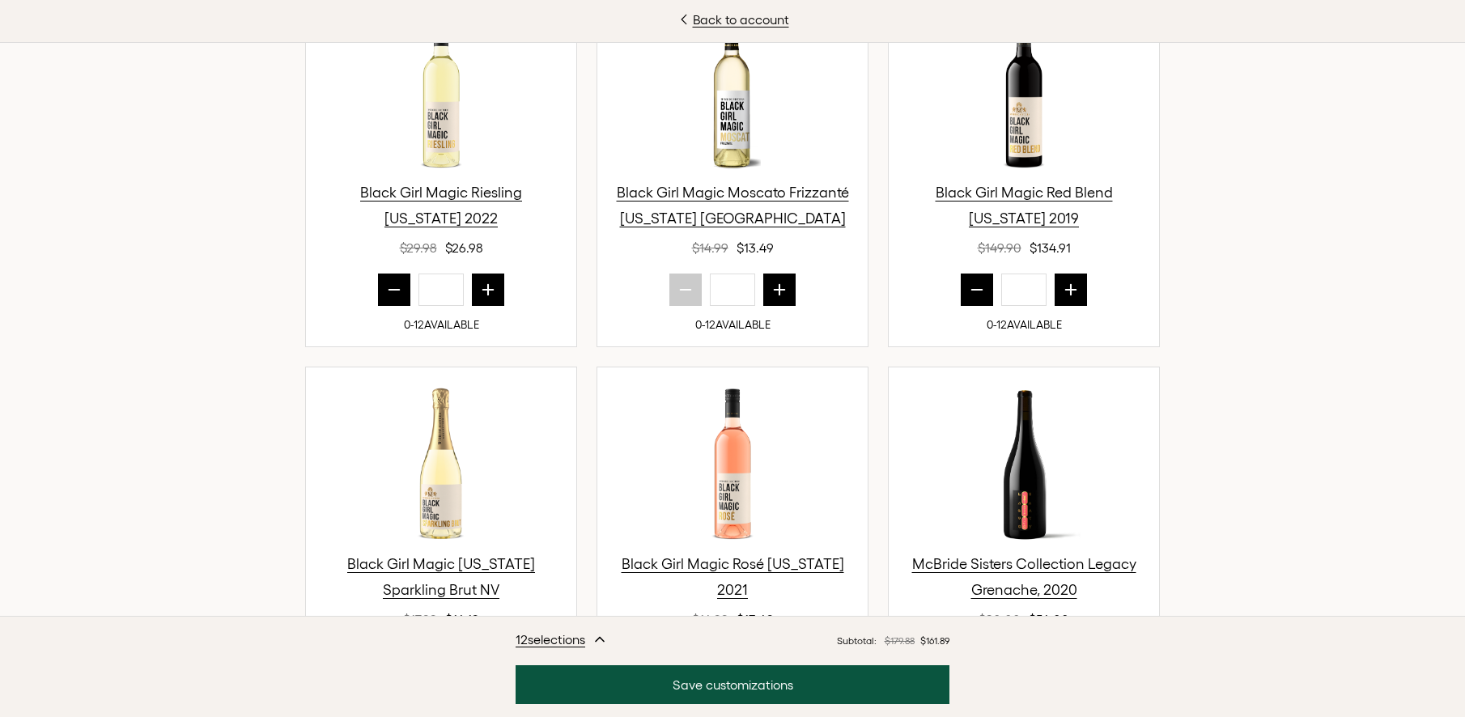
scroll to position [639, 0]
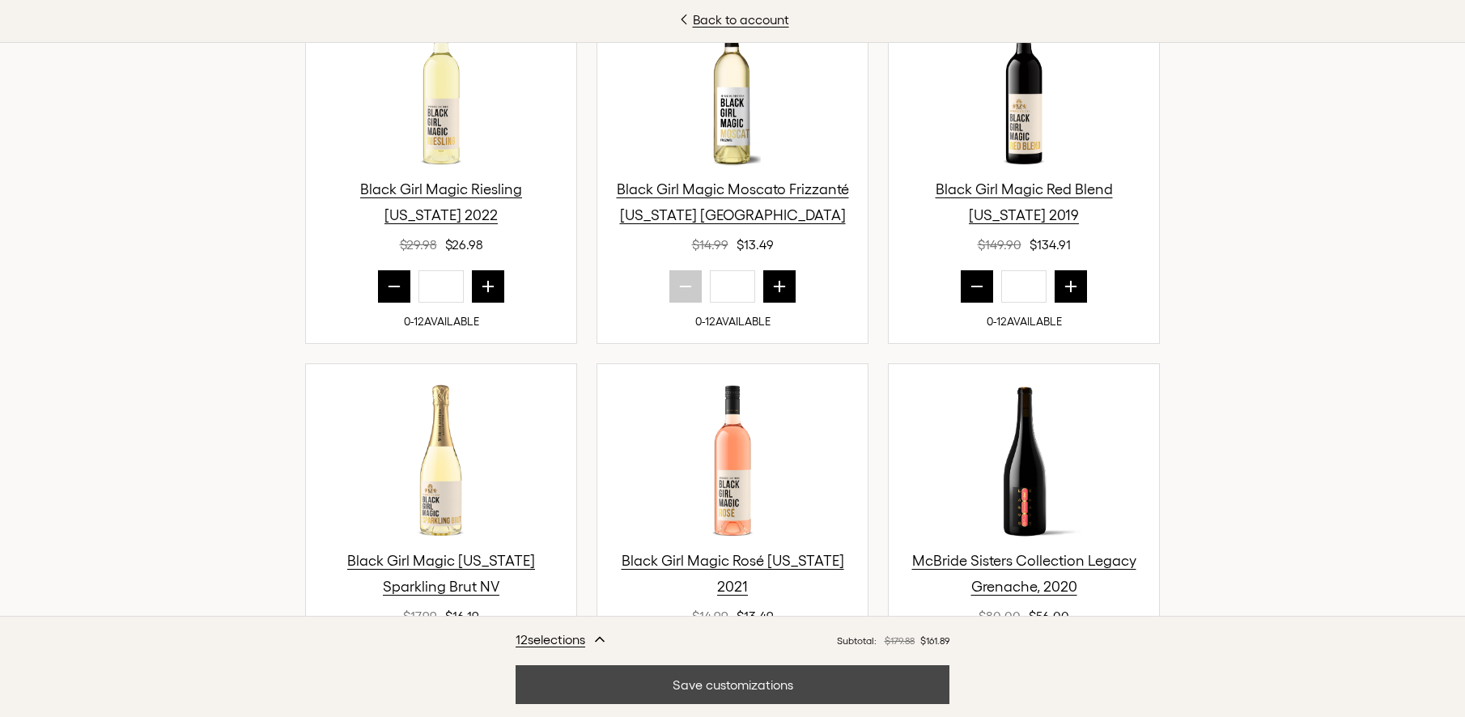
click at [793, 687] on button "Save customizations" at bounding box center [733, 684] width 434 height 39
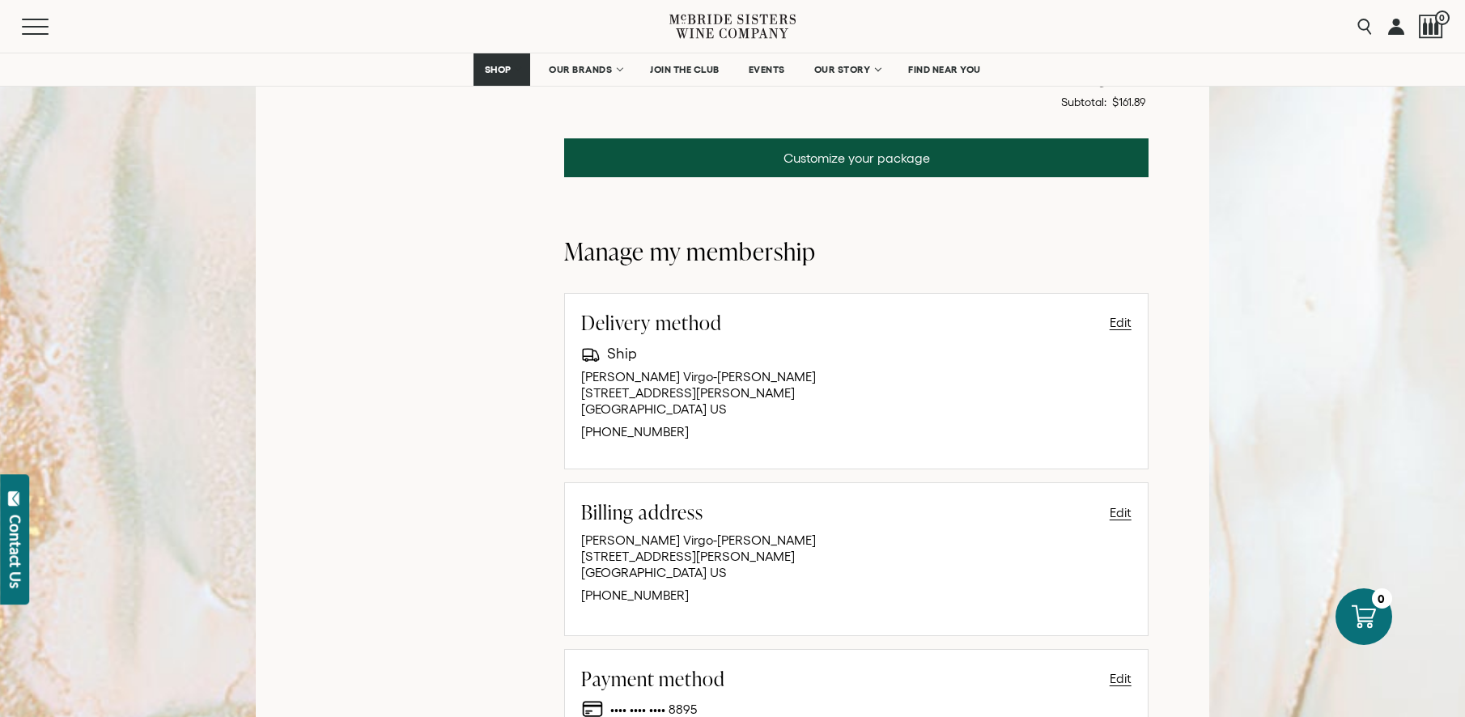
scroll to position [687, 0]
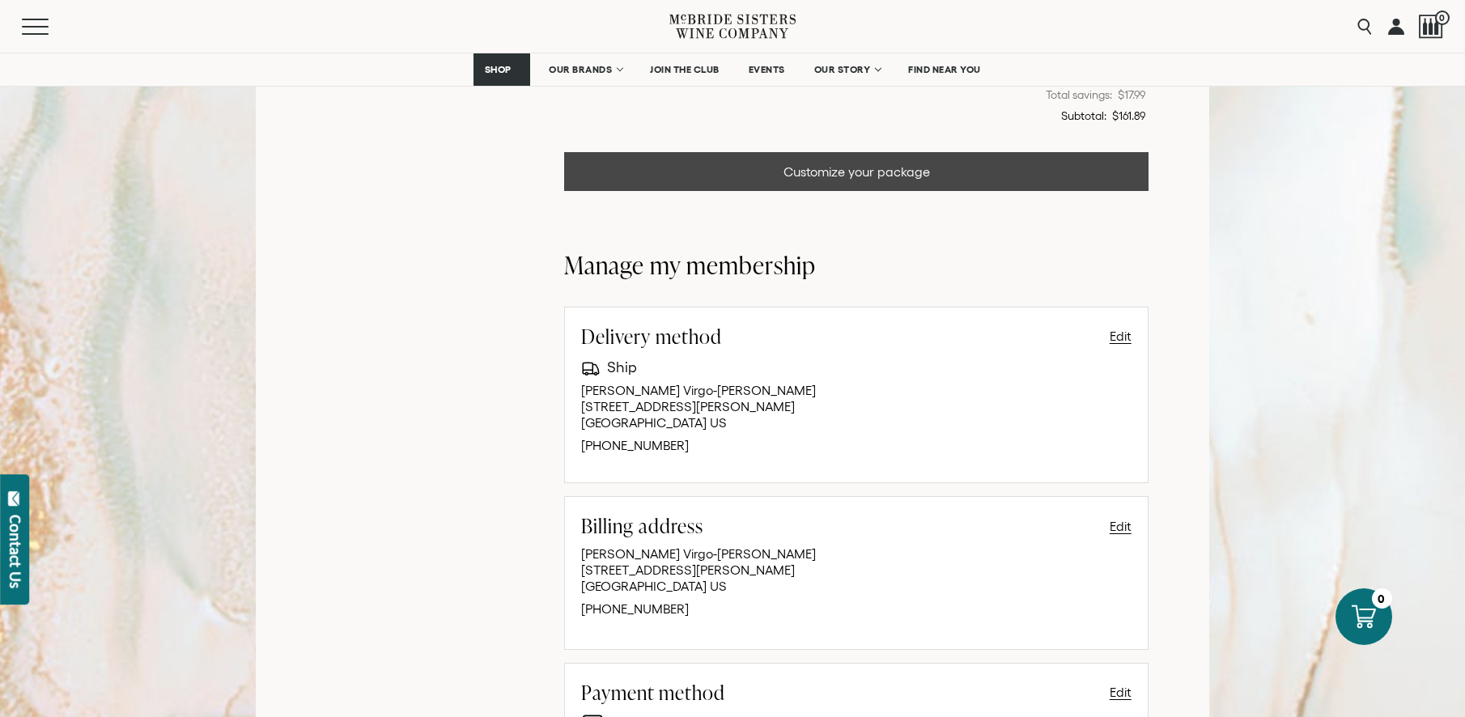
click at [962, 178] on link "Customize your package" at bounding box center [856, 171] width 584 height 39
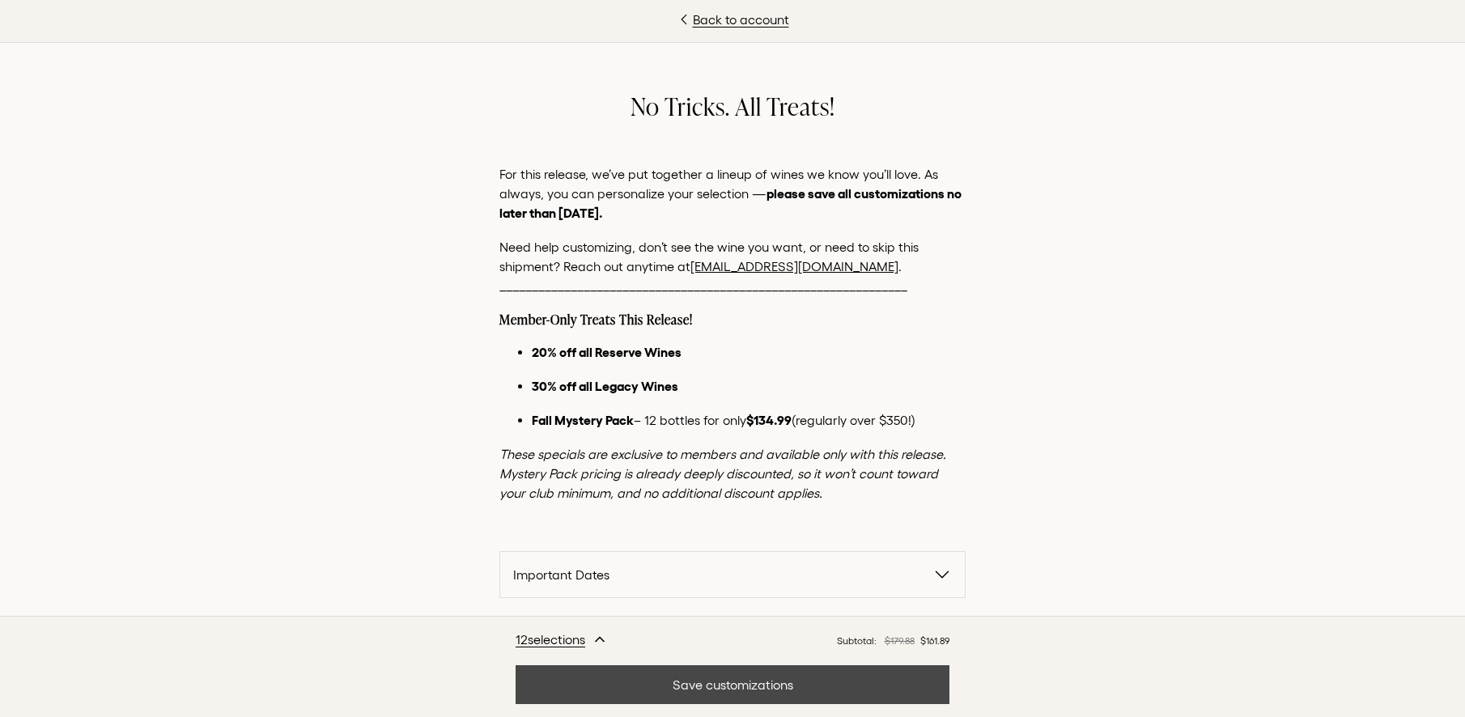
click at [749, 682] on button "Save customizations" at bounding box center [733, 684] width 434 height 39
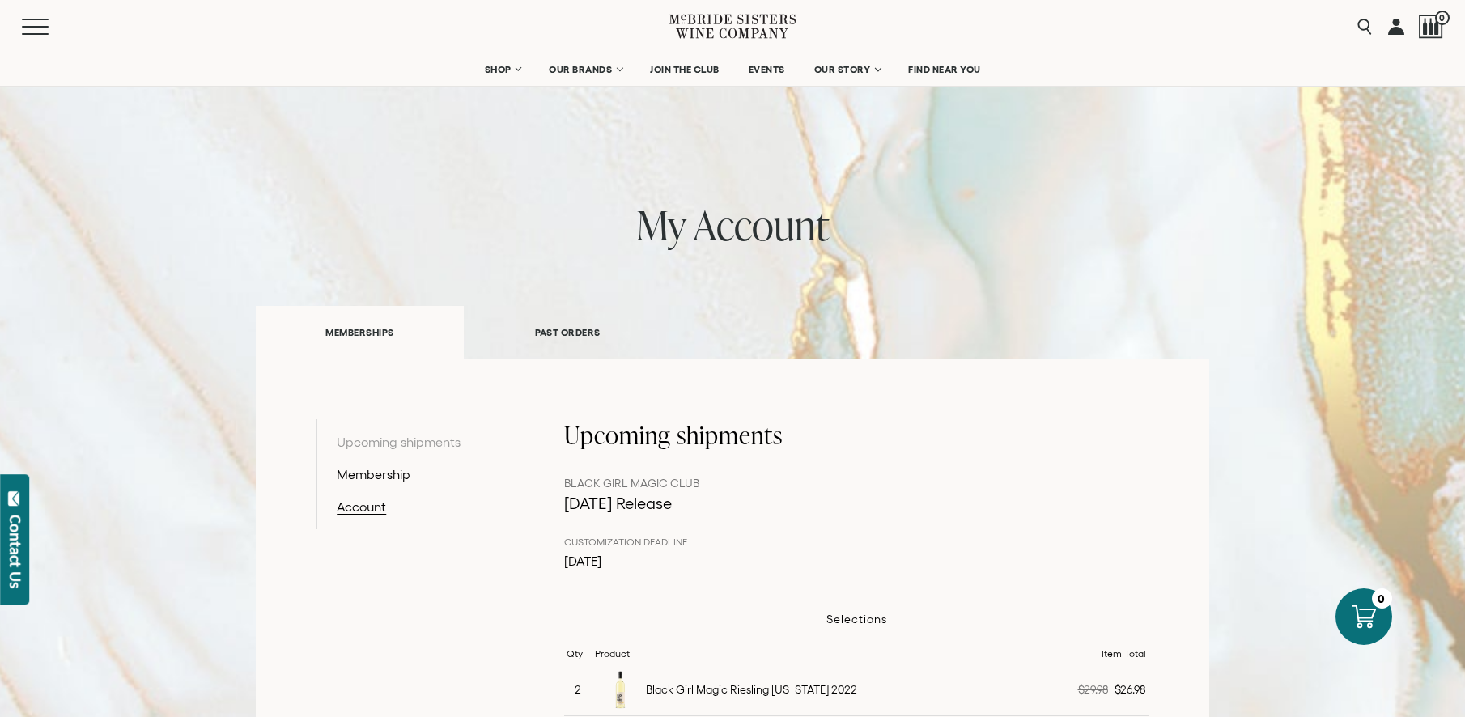
click at [1400, 23] on link at bounding box center [1396, 26] width 16 height 53
click at [1402, 26] on link at bounding box center [1396, 26] width 16 height 53
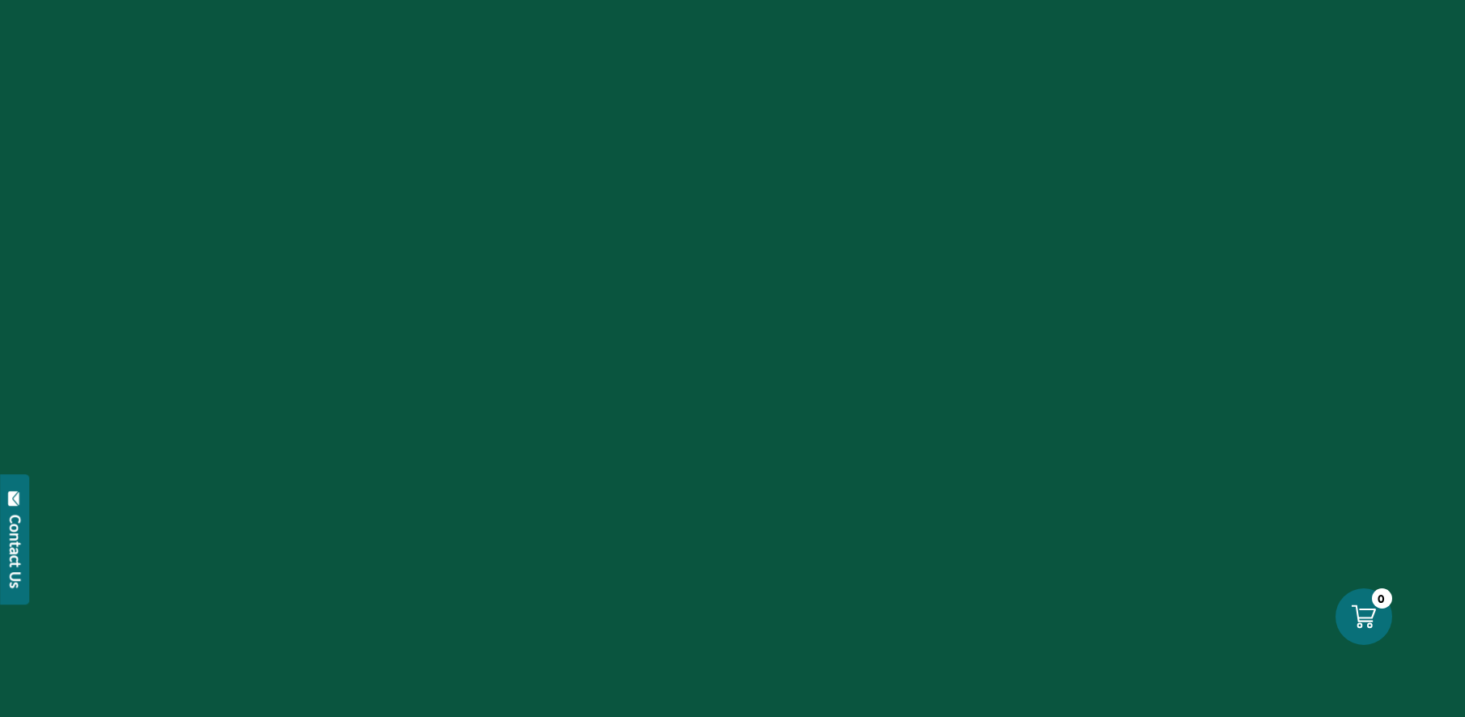
drag, startPoint x: 0, startPoint y: 0, endPoint x: 1391, endPoint y: 23, distance: 1391.7
click at [1391, 23] on div at bounding box center [732, 358] width 1465 height 717
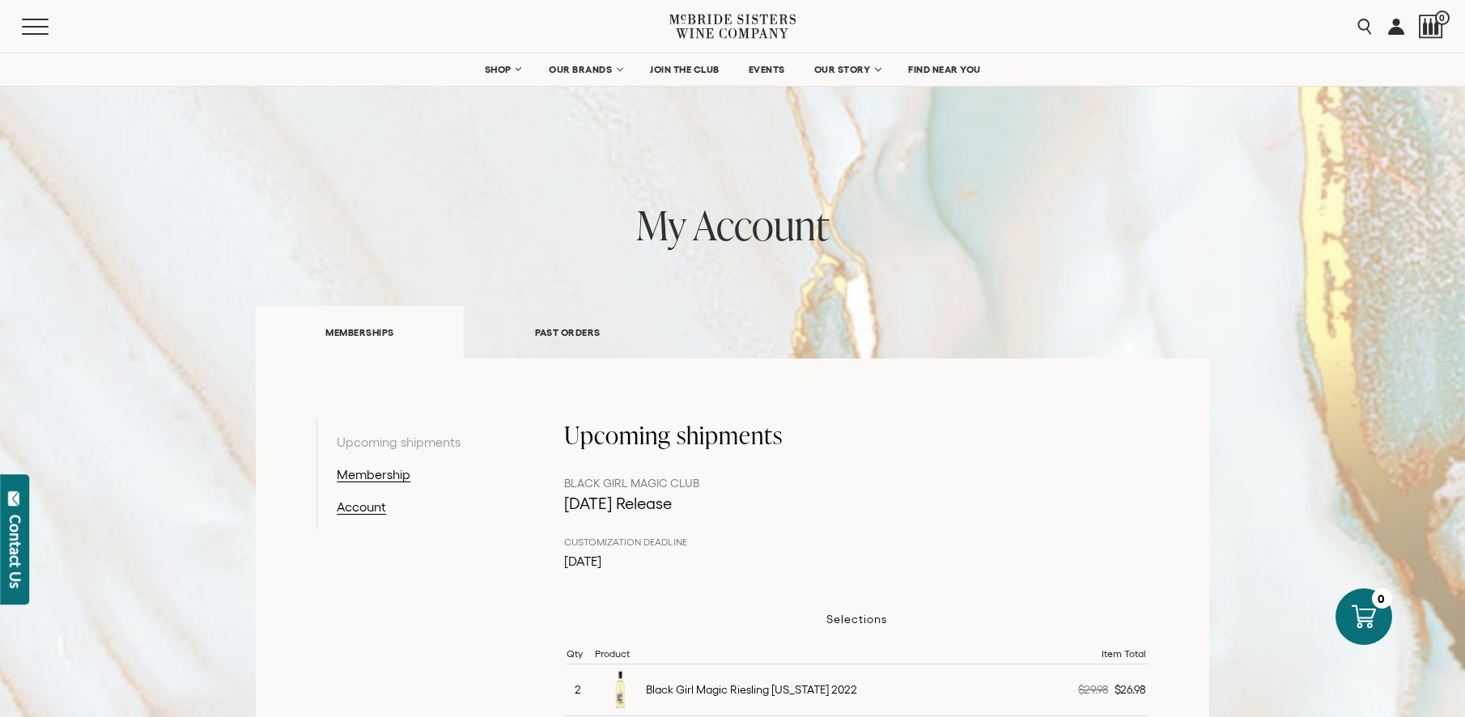
click at [1393, 28] on link at bounding box center [1396, 26] width 16 height 53
click at [1396, 29] on link at bounding box center [1396, 26] width 16 height 53
click at [1396, 26] on link at bounding box center [1396, 26] width 16 height 53
click at [1397, 28] on link at bounding box center [1396, 26] width 16 height 53
